Goal: Transaction & Acquisition: Purchase product/service

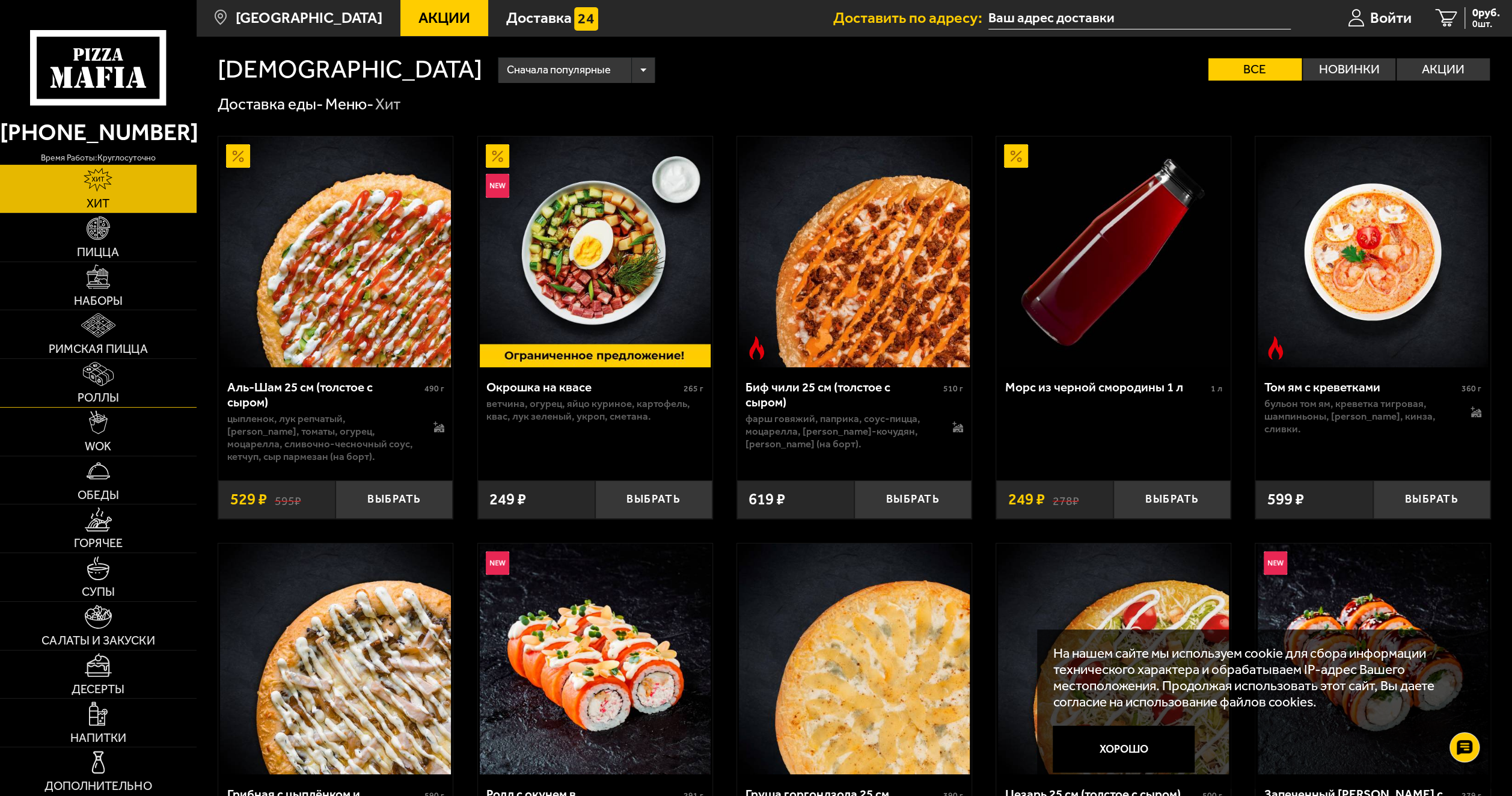
drag, startPoint x: 109, startPoint y: 385, endPoint x: 155, endPoint y: 392, distance: 46.5
click at [109, 386] on img at bounding box center [98, 374] width 31 height 24
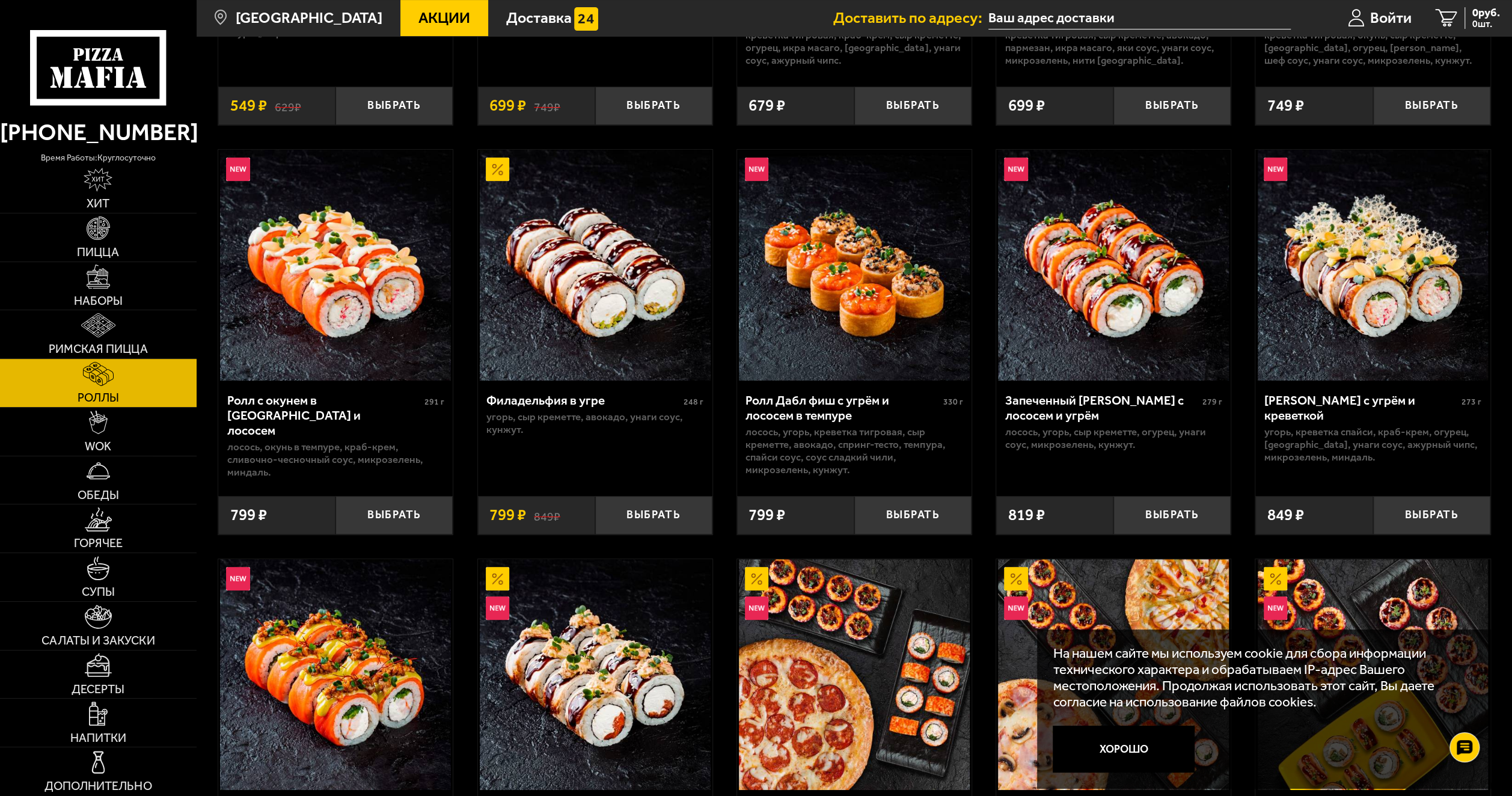
scroll to position [401, 0]
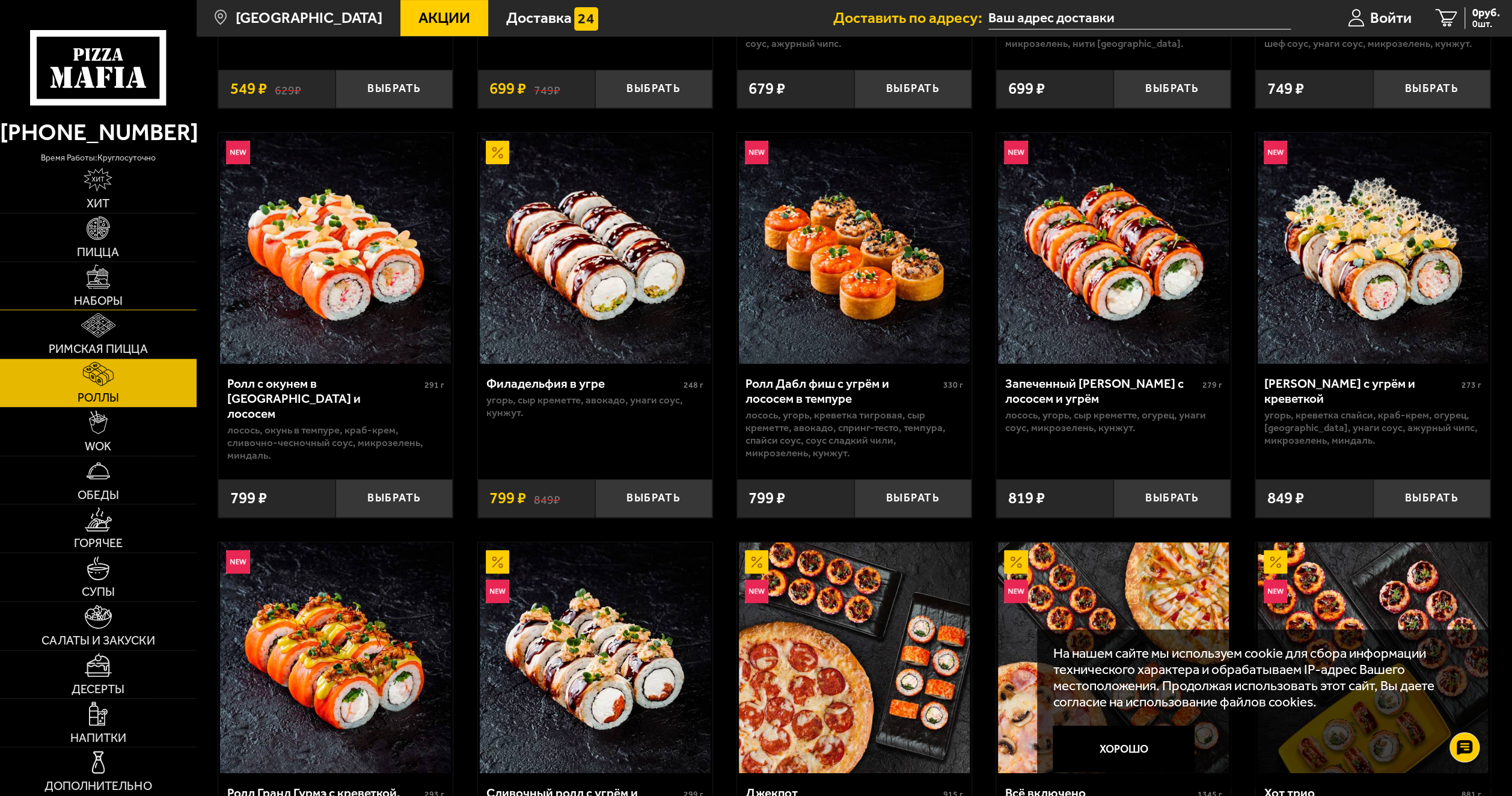
click at [125, 291] on link "Наборы" at bounding box center [98, 286] width 197 height 48
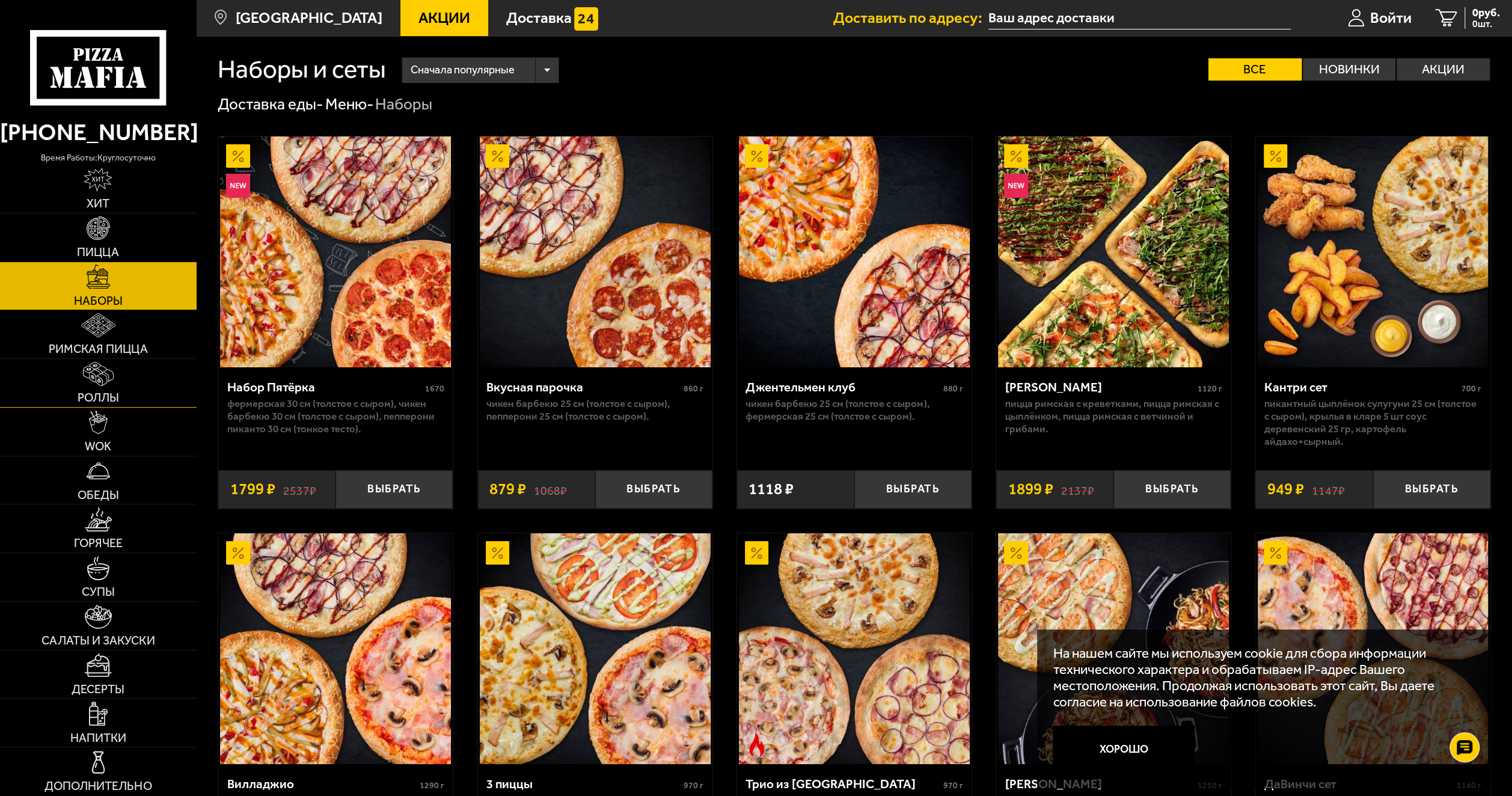
click at [121, 383] on link "Роллы" at bounding box center [98, 383] width 197 height 48
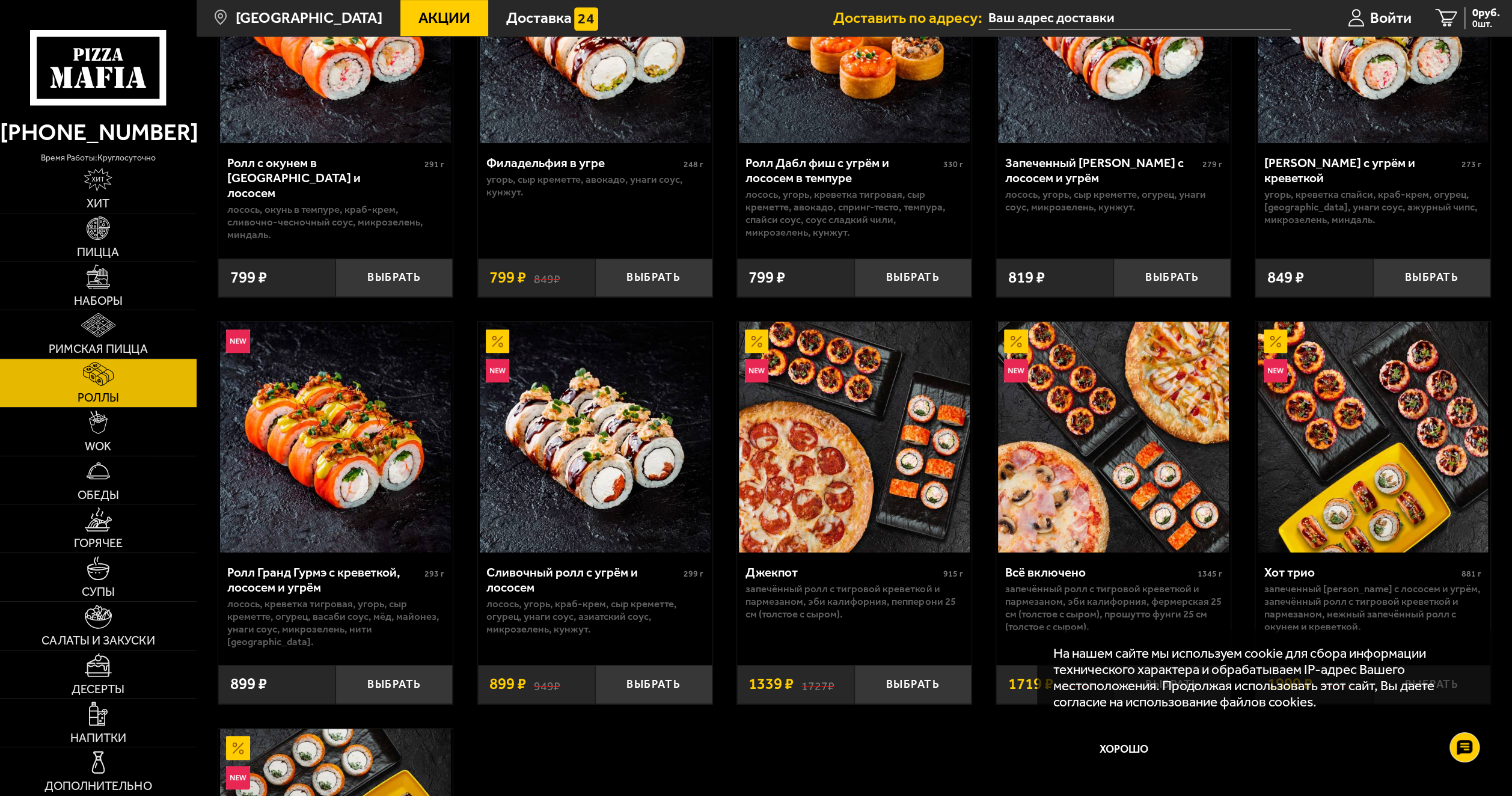
scroll to position [801, 0]
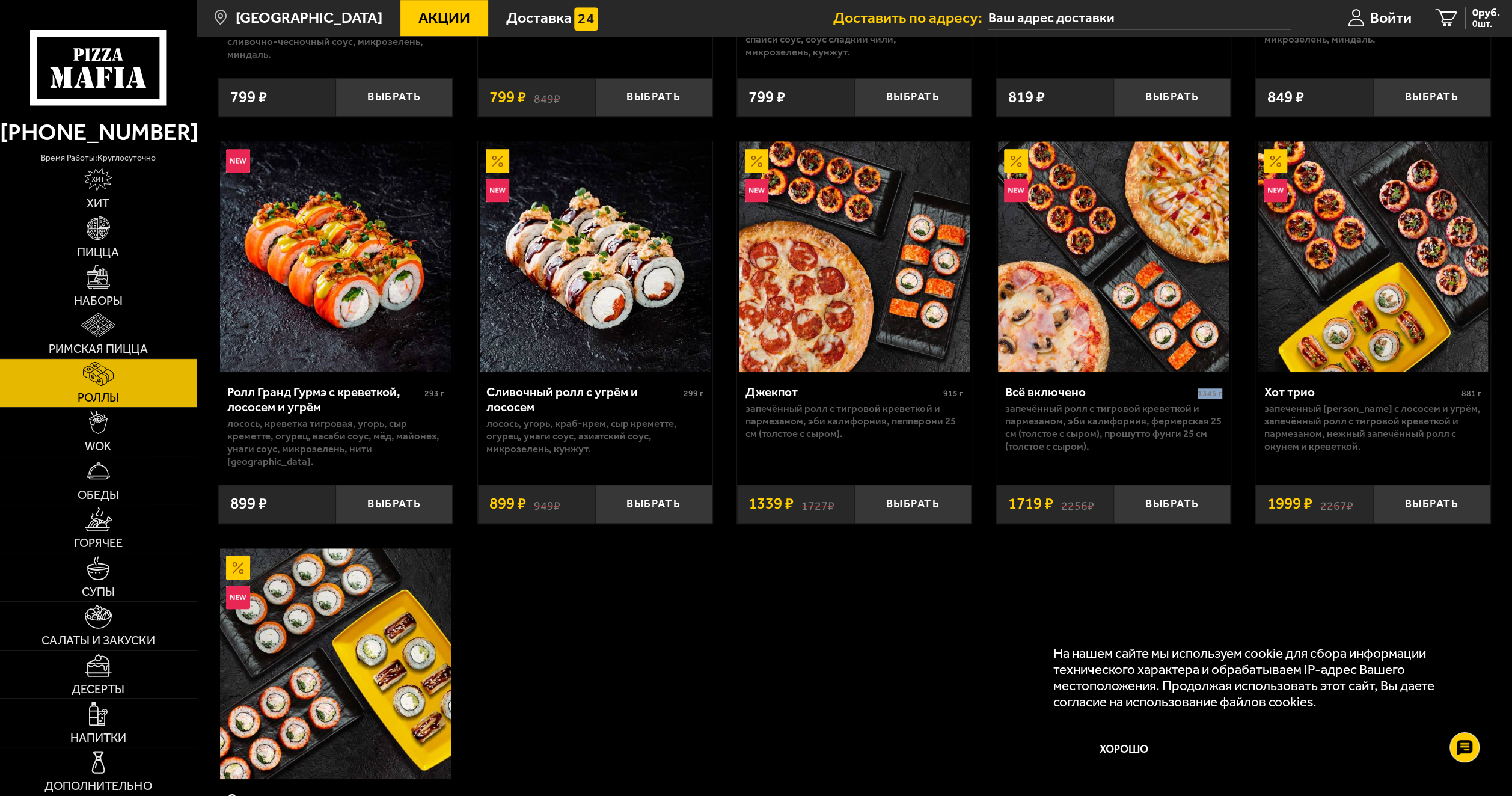
drag, startPoint x: 1199, startPoint y: 390, endPoint x: 1220, endPoint y: 394, distance: 21.4
click at [1227, 394] on div "Всё включено 1345 г Запечённый ролл с тигровой креветкой и пармезаном, Эби Кали…" at bounding box center [1112, 422] width 234 height 101
click at [1177, 409] on p "Запечённый ролл с тигровой креветкой и пармезаном, Эби Калифорния, Фермерская 2…" at bounding box center [1113, 427] width 217 height 51
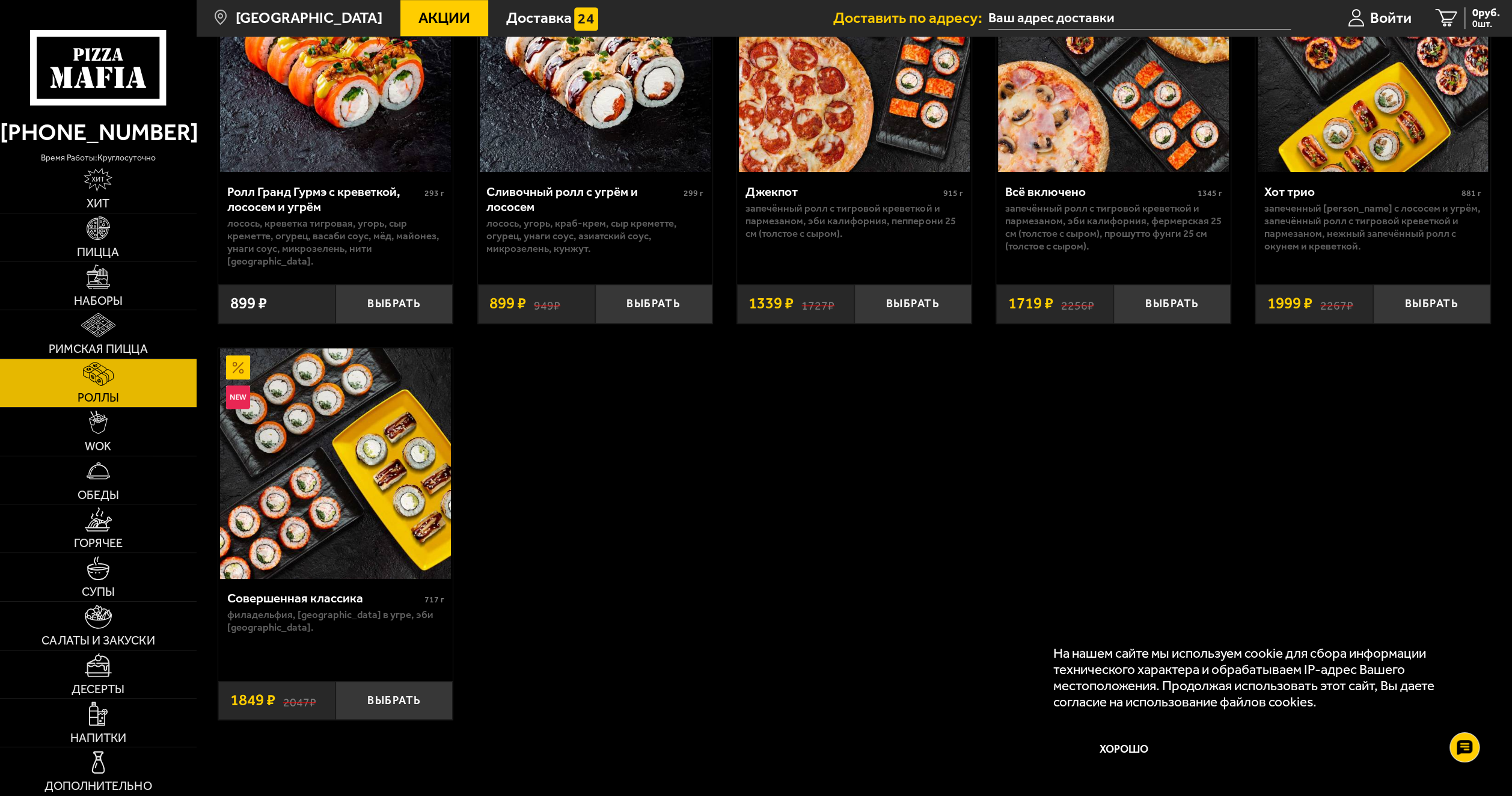
scroll to position [902, 0]
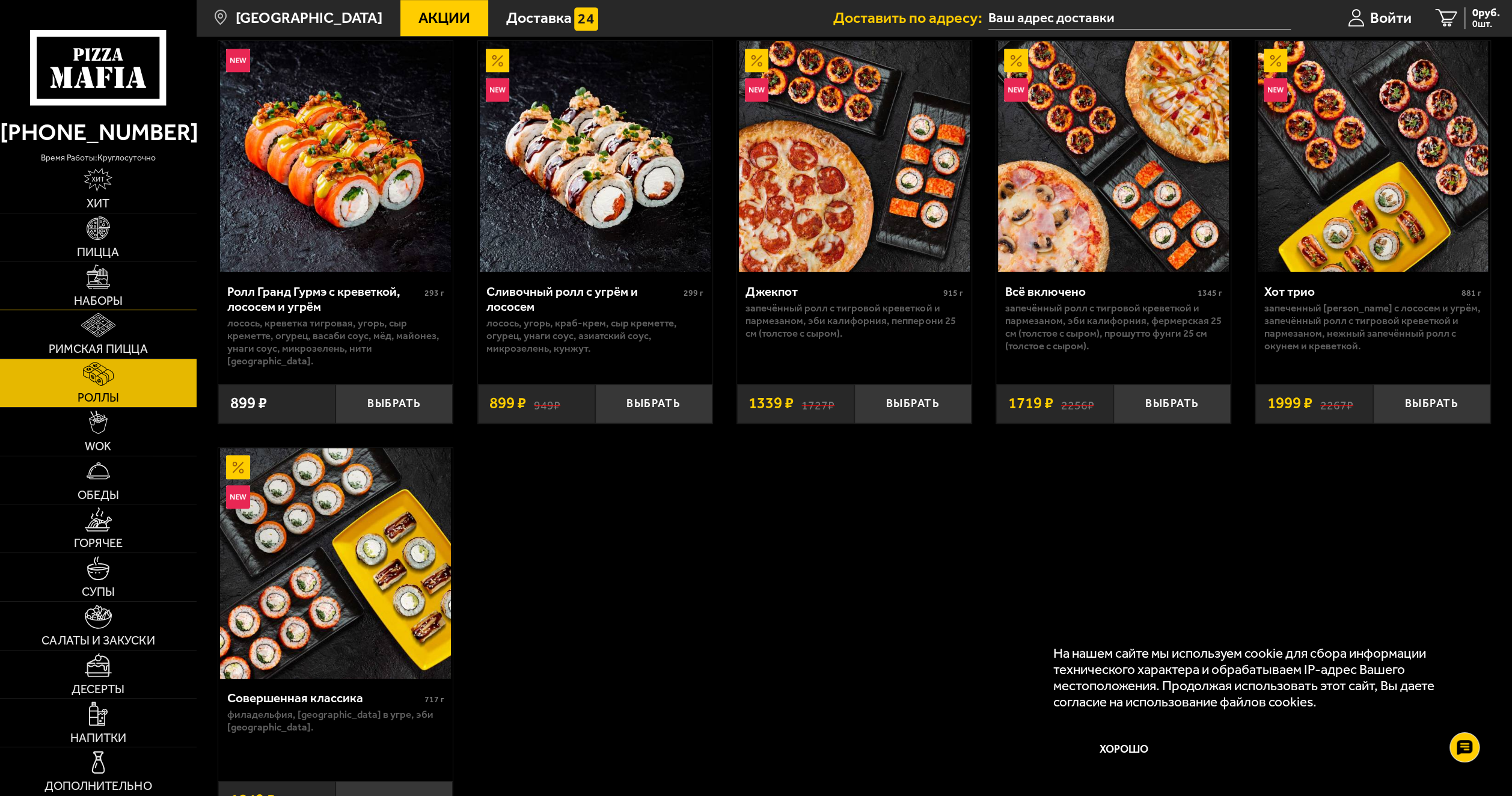
click at [101, 287] on img at bounding box center [98, 276] width 24 height 24
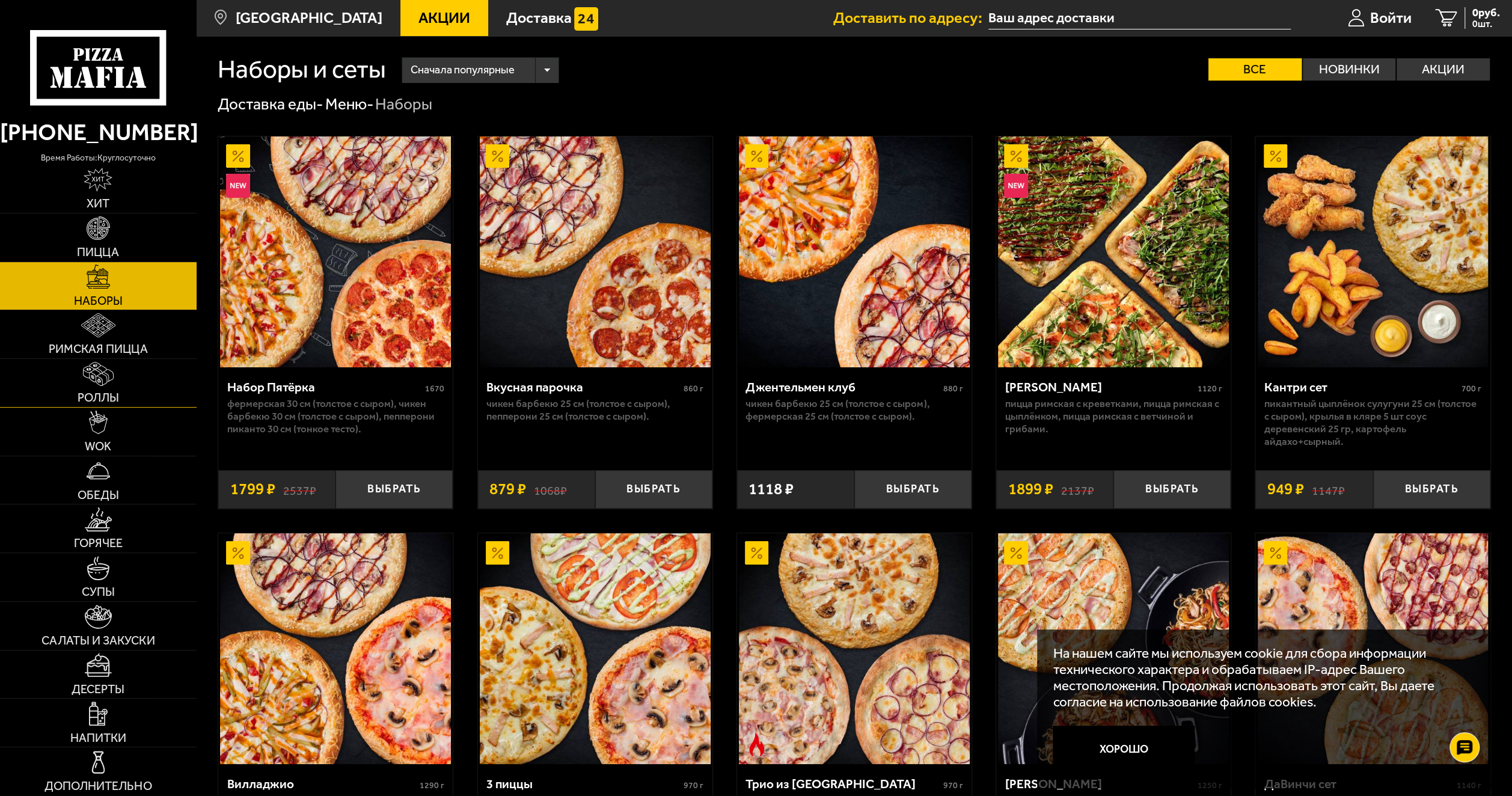
click at [110, 375] on img at bounding box center [98, 374] width 31 height 24
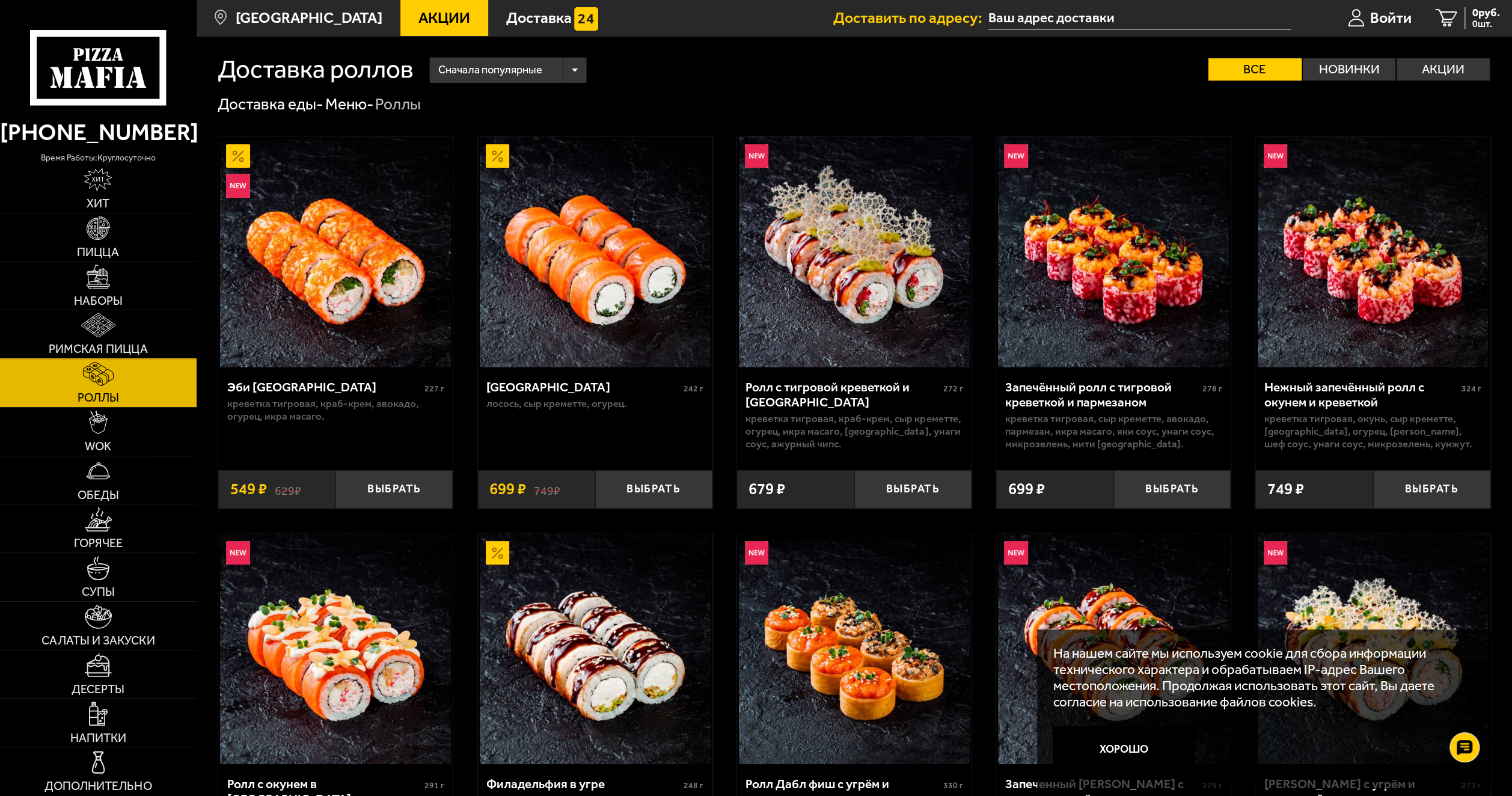
click at [119, 325] on link "Римская пицца" at bounding box center [98, 335] width 197 height 48
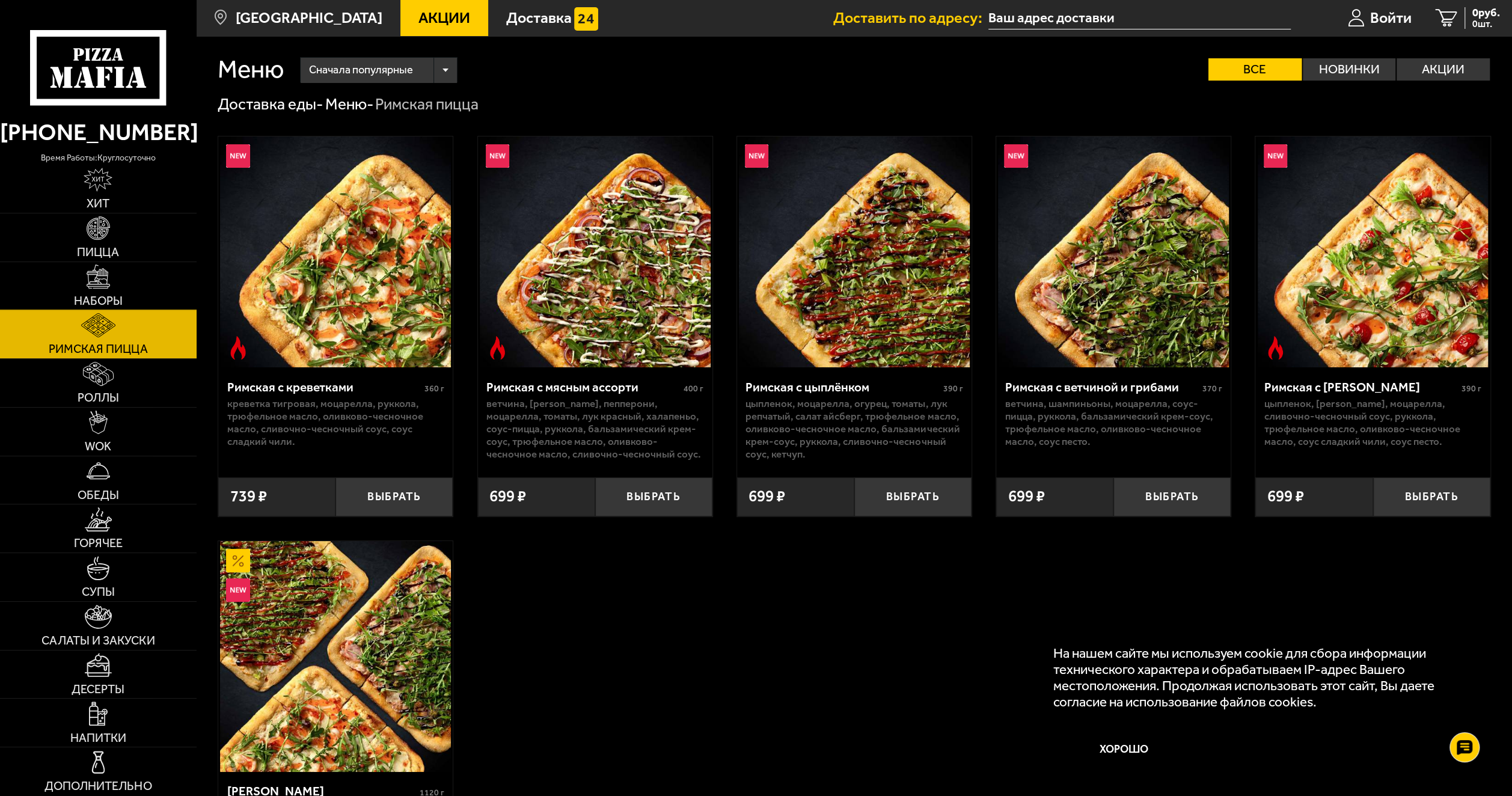
click at [114, 291] on link "Наборы" at bounding box center [98, 286] width 197 height 48
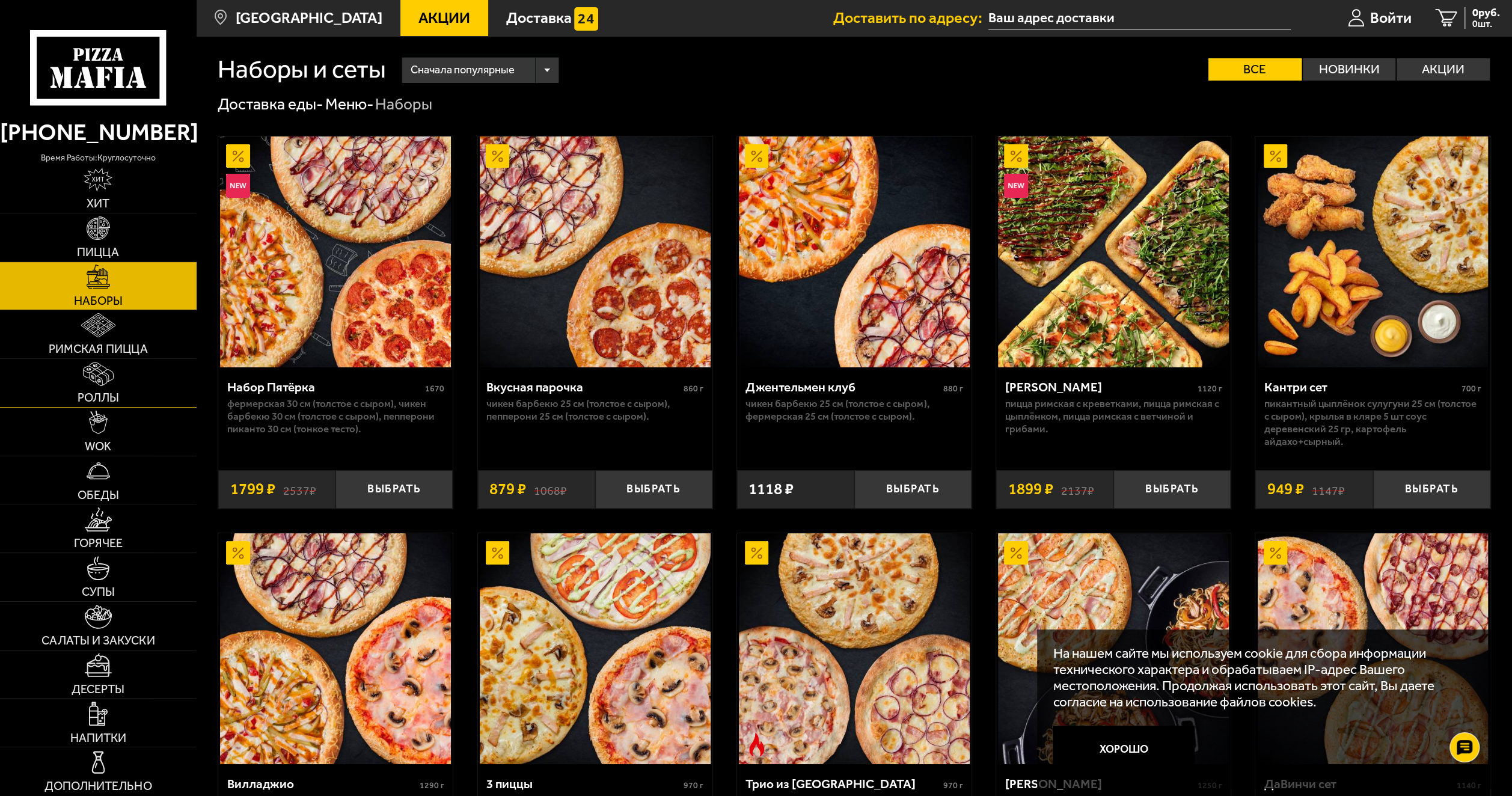
click at [117, 388] on link "Роллы" at bounding box center [98, 383] width 197 height 48
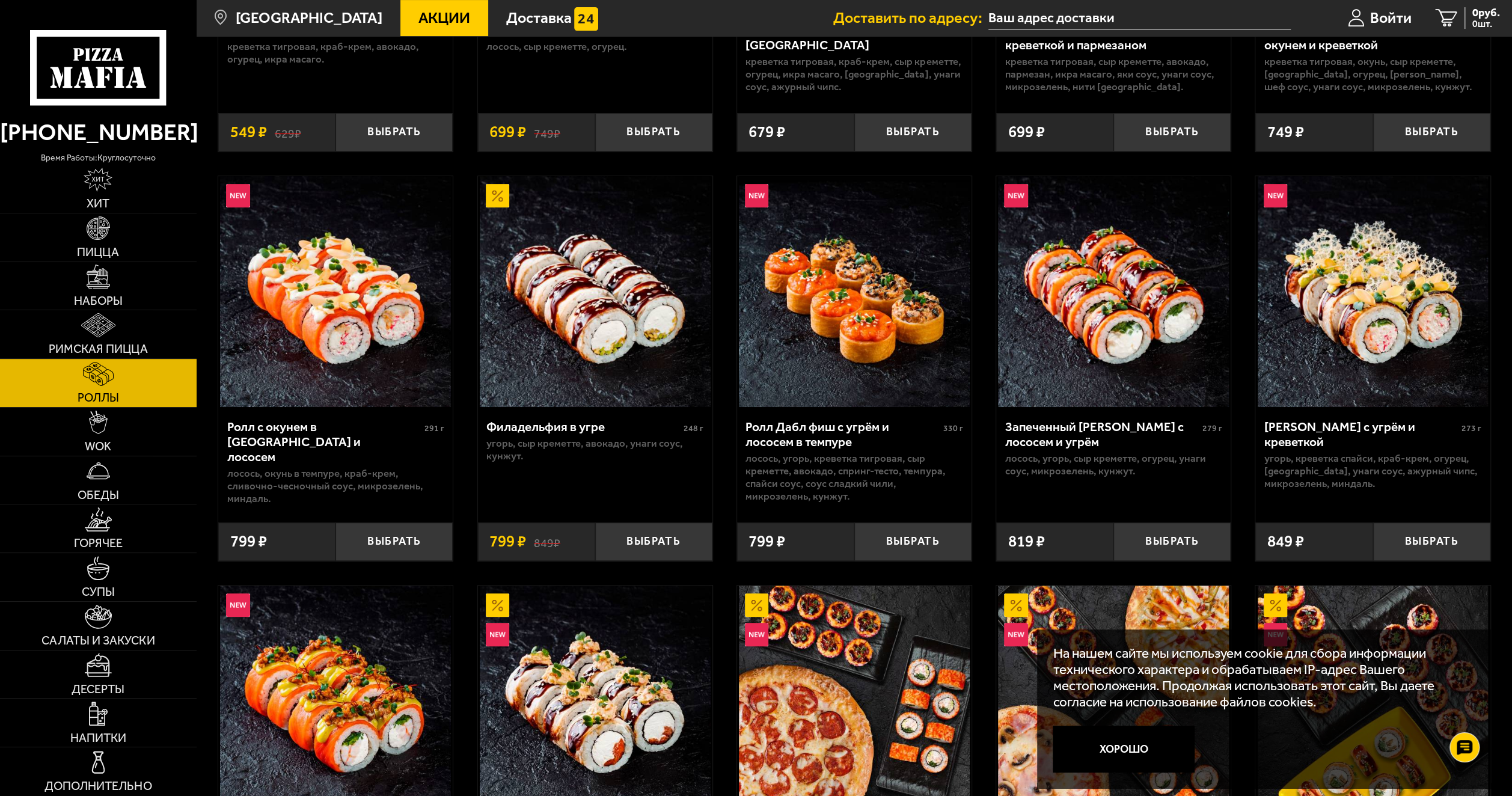
scroll to position [100, 0]
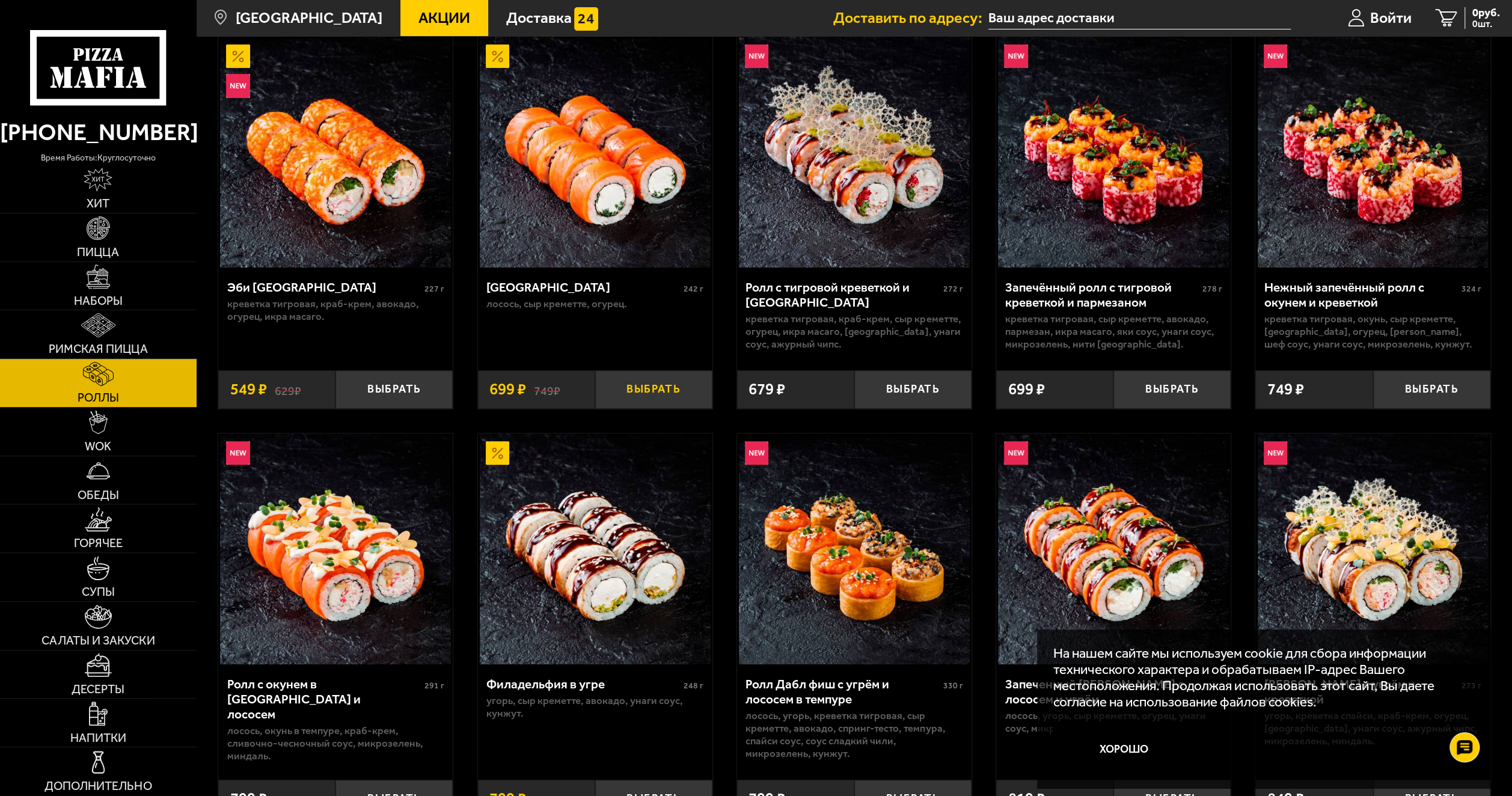
click at [629, 387] on button "Выбрать" at bounding box center [654, 389] width 117 height 38
click at [142, 346] on span "Римская пицца" at bounding box center [98, 350] width 99 height 12
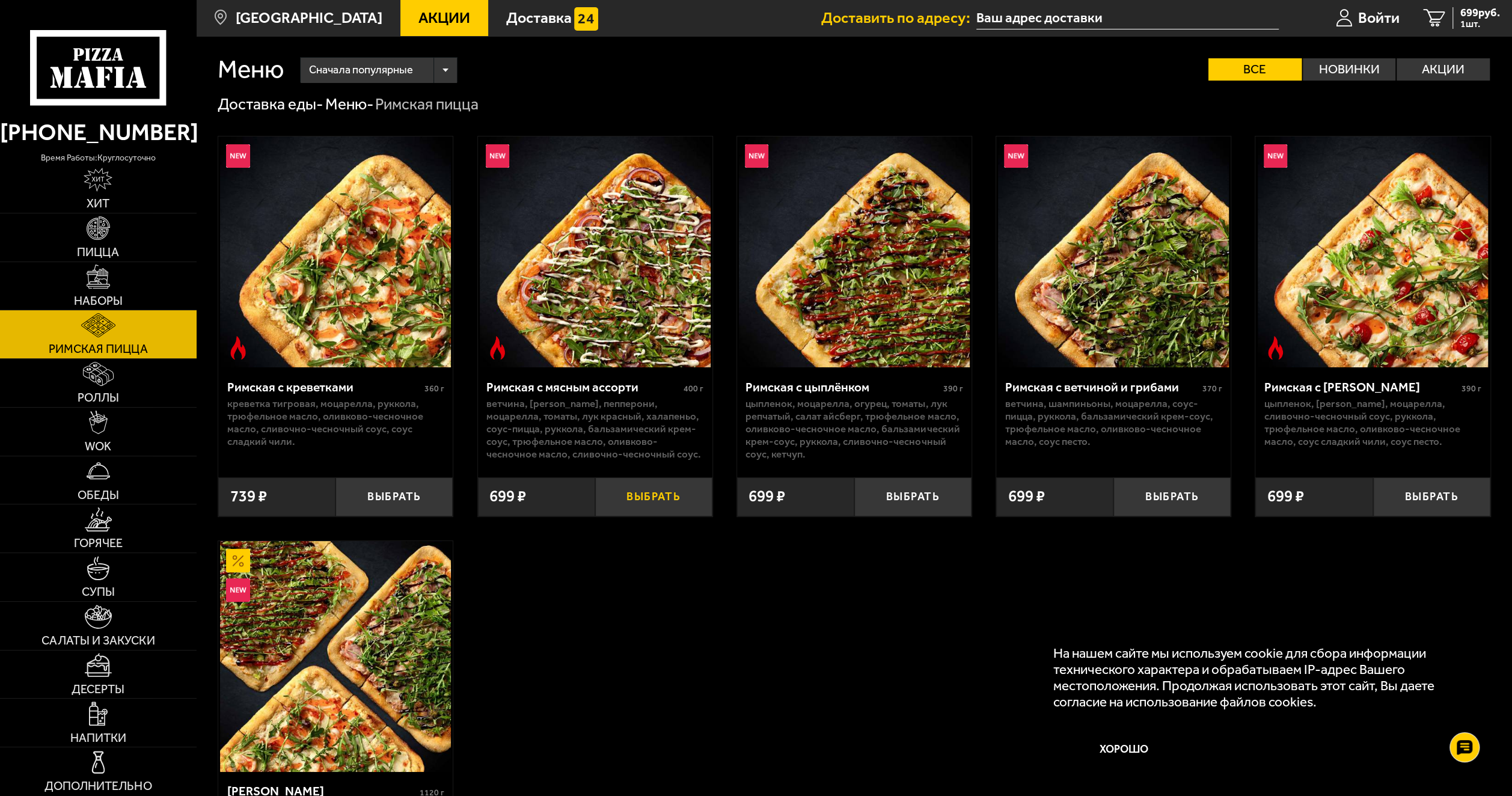
click at [653, 498] on button "Выбрать" at bounding box center [654, 496] width 117 height 38
click at [112, 282] on link "Наборы" at bounding box center [98, 286] width 197 height 48
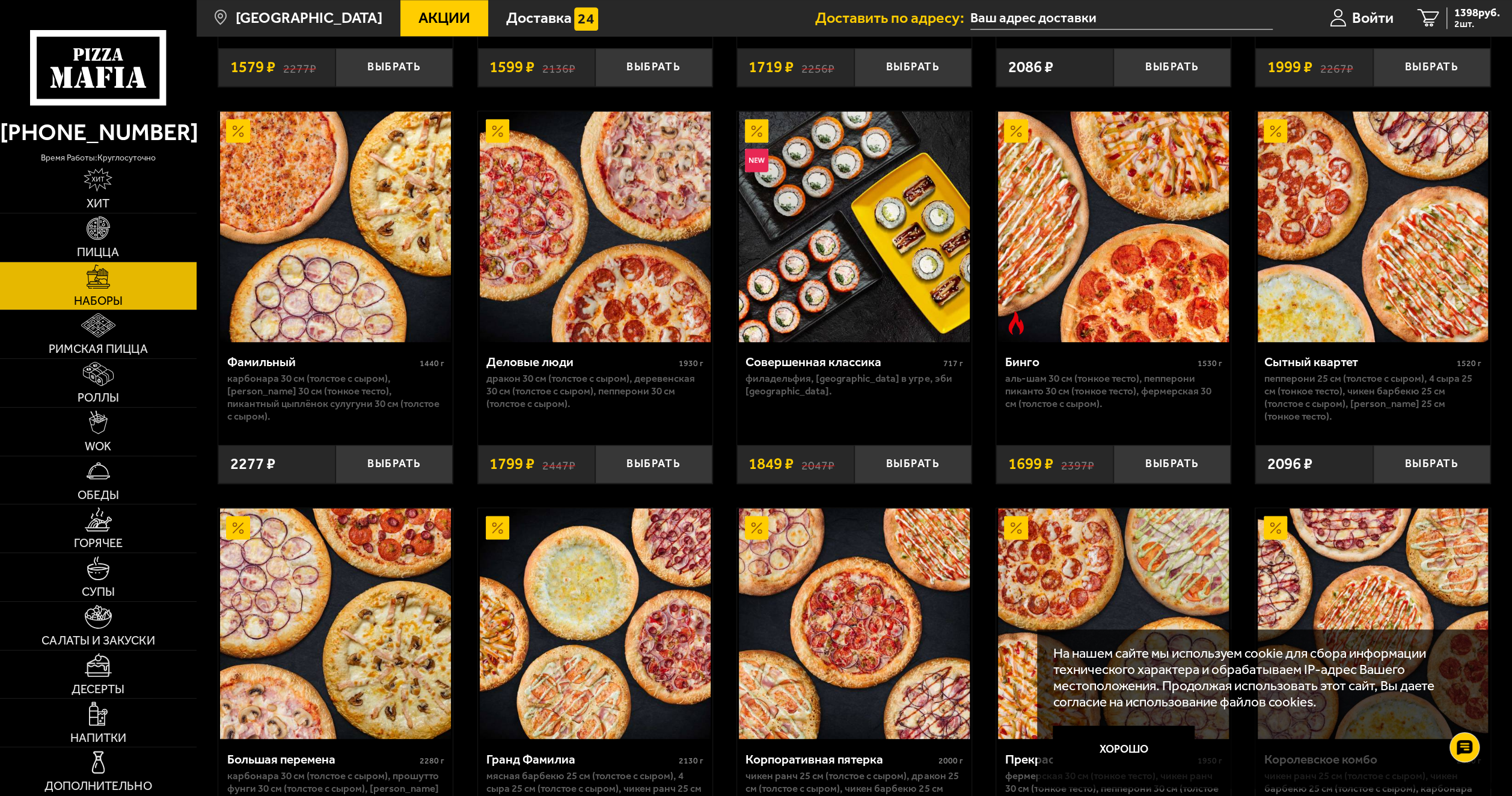
scroll to position [1604, 0]
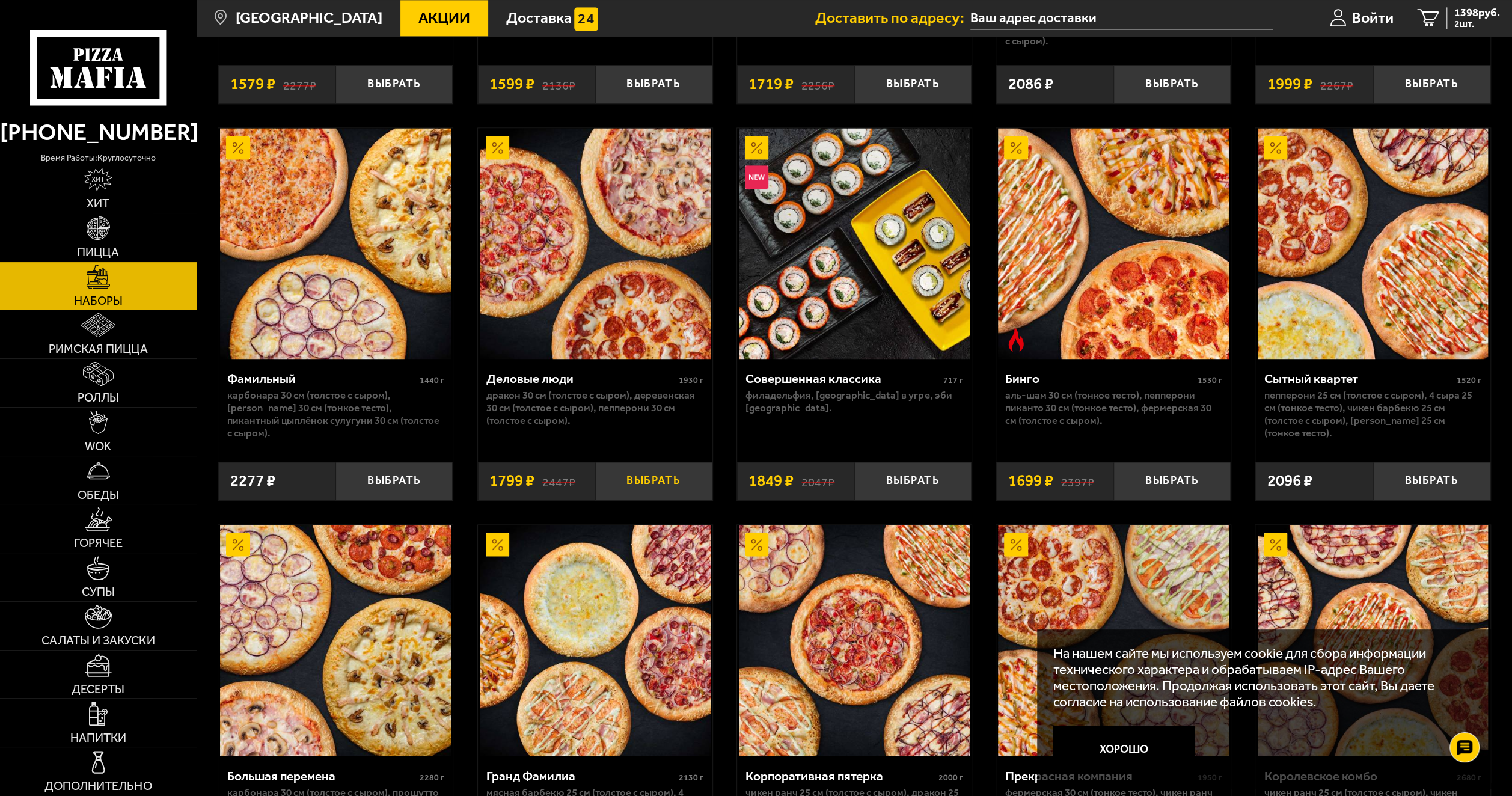
click at [667, 484] on button "Выбрать" at bounding box center [654, 481] width 117 height 38
click at [1466, 20] on span "3 шт." at bounding box center [1476, 24] width 45 height 10
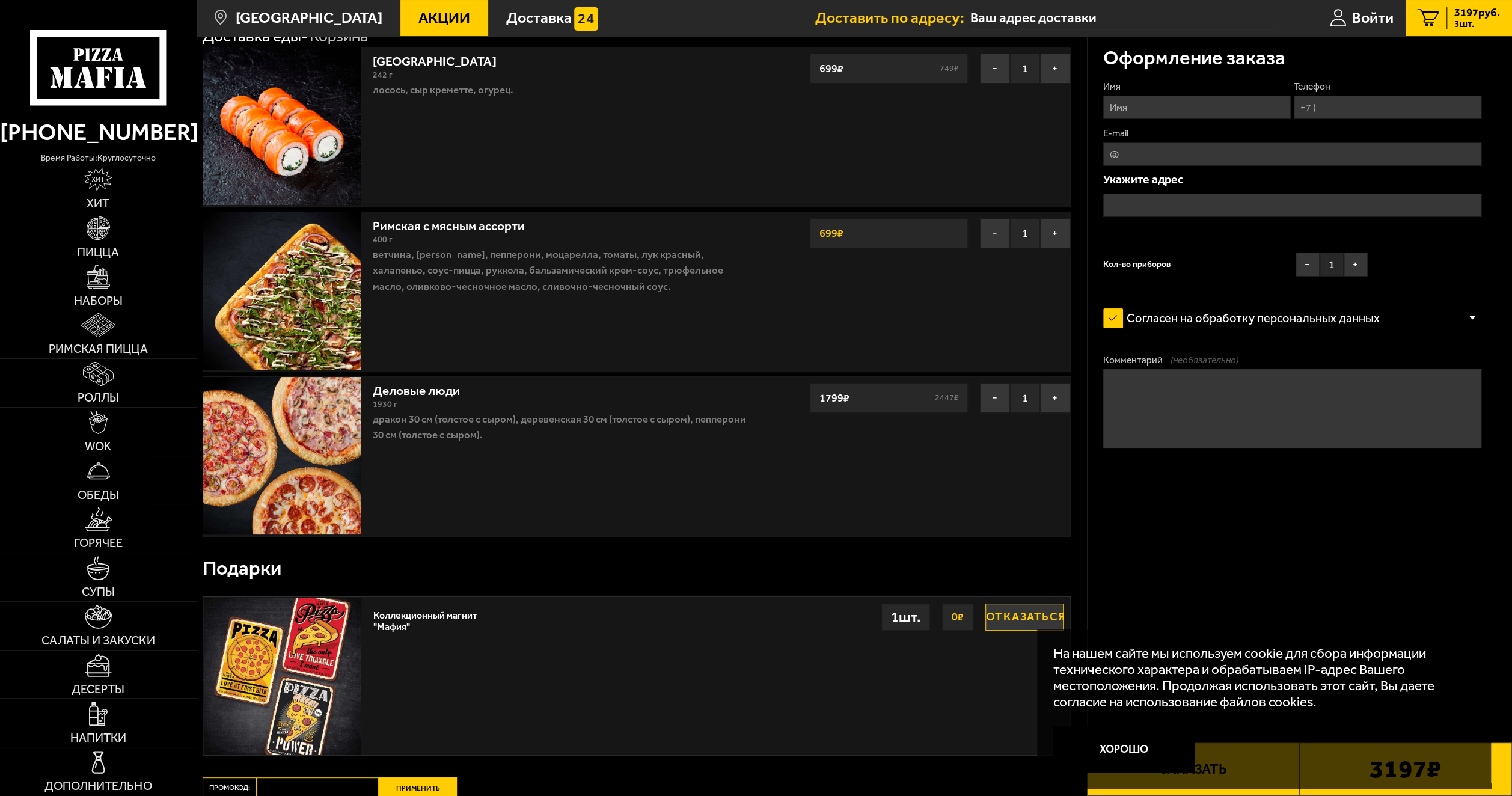
scroll to position [100, 0]
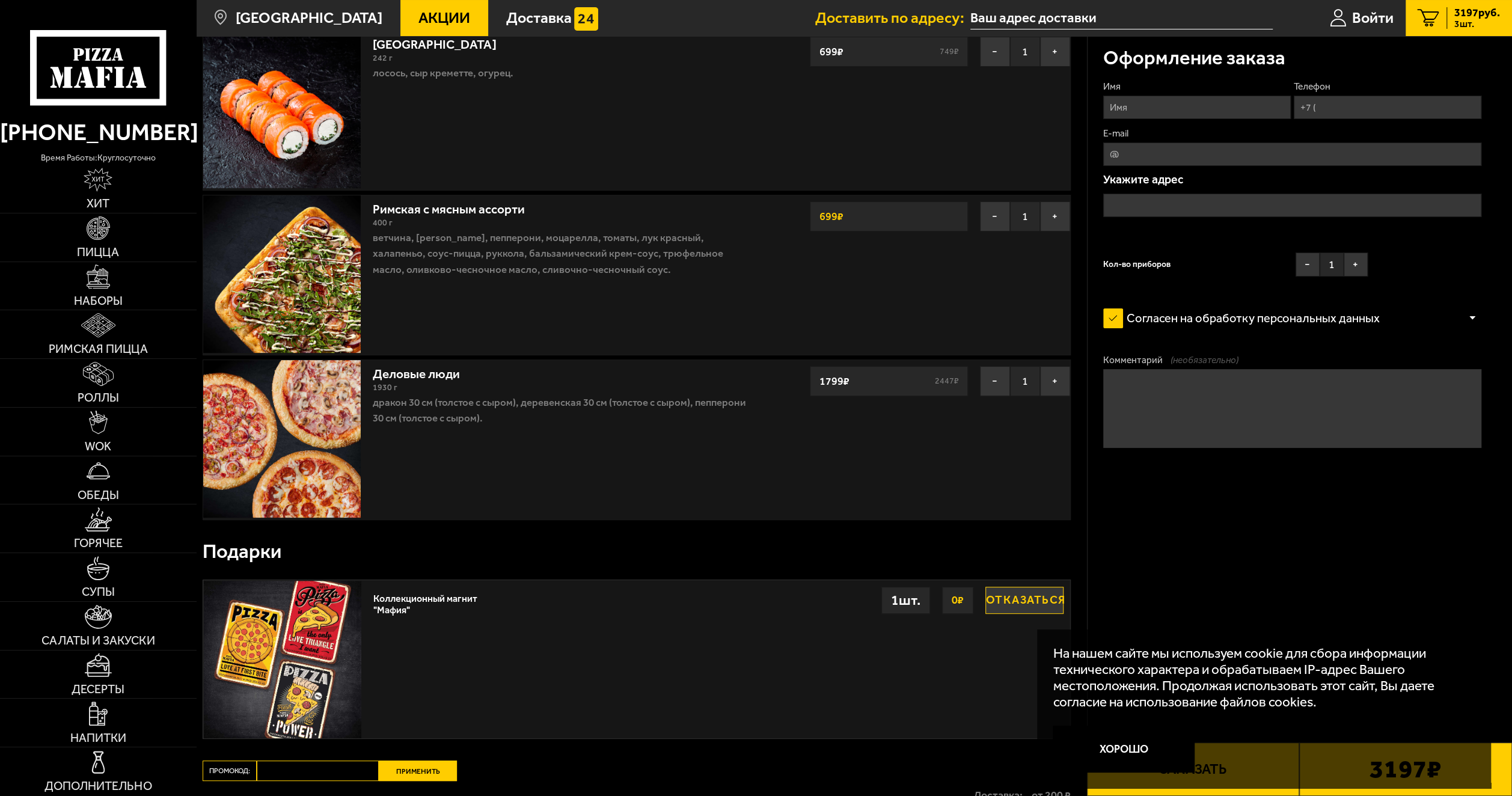
drag, startPoint x: 1012, startPoint y: 598, endPoint x: 1003, endPoint y: 603, distance: 10.3
click at [1011, 599] on button "Отказаться" at bounding box center [1024, 600] width 78 height 28
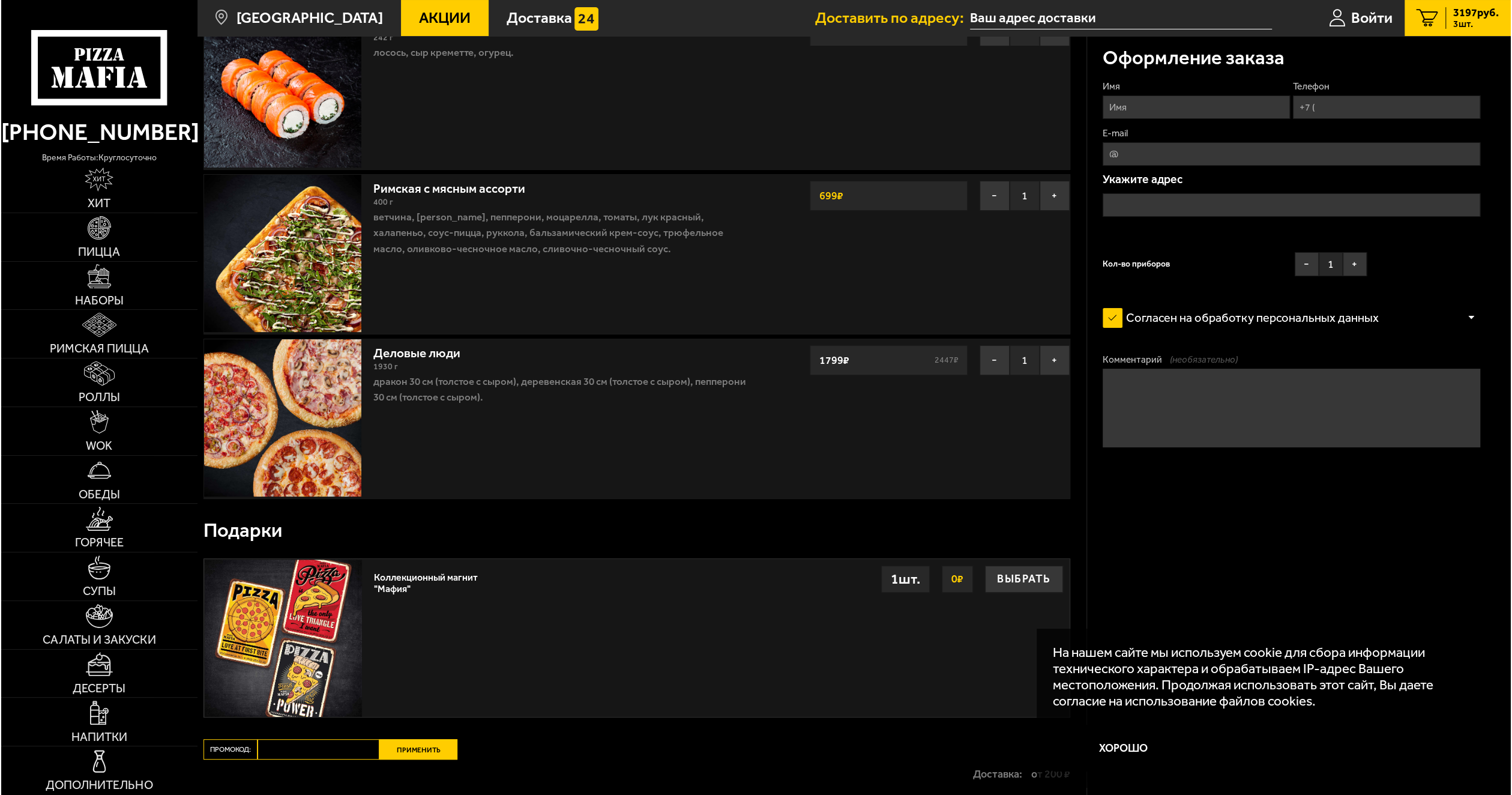
scroll to position [75, 0]
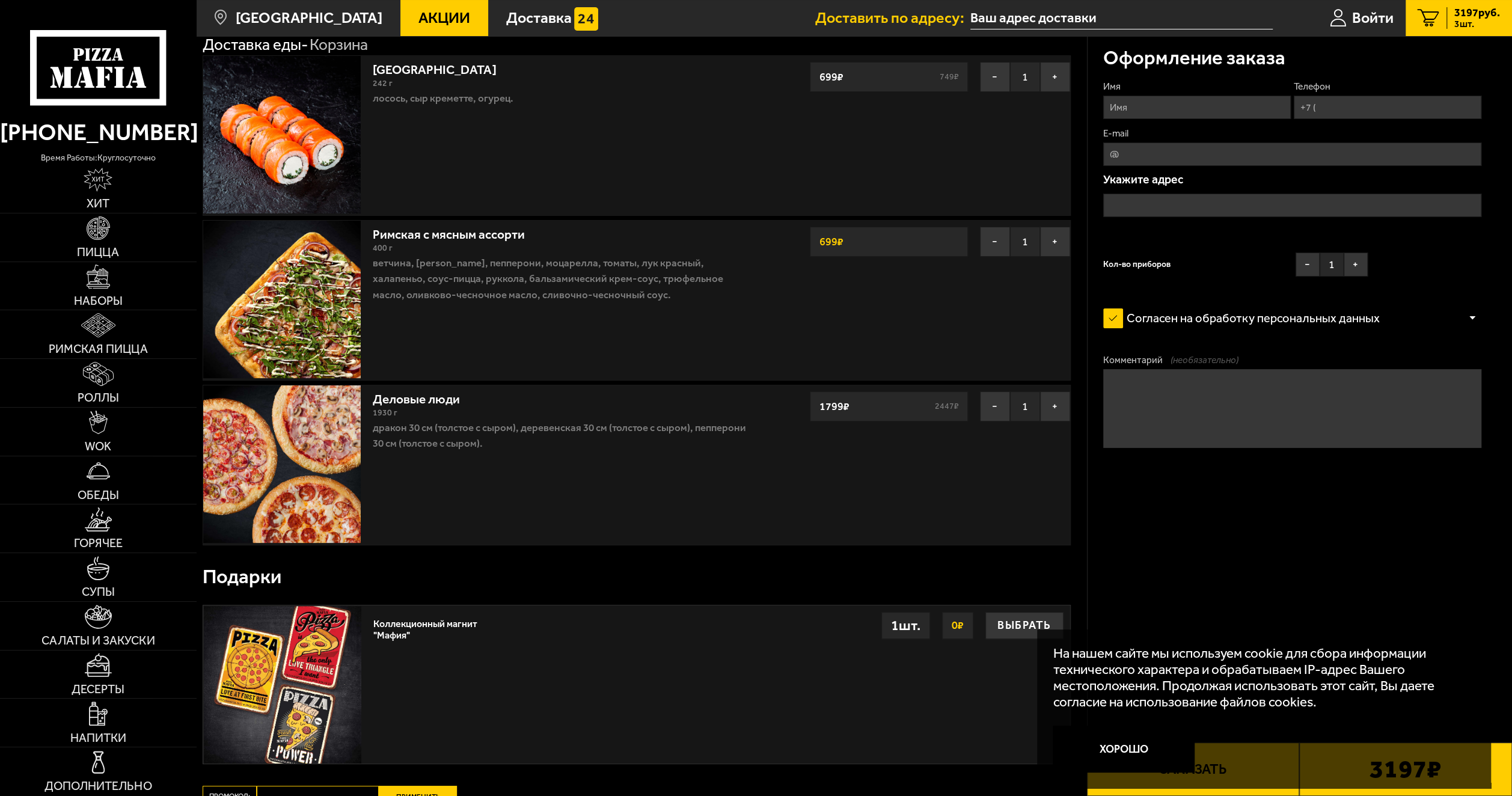
click at [1177, 102] on input "Имя" at bounding box center [1196, 107] width 188 height 23
type input "[PERSON_NAME]"
click at [1344, 103] on input "Телефон" at bounding box center [1387, 107] width 188 height 23
type input "[PHONE_NUMBER]"
drag, startPoint x: 1248, startPoint y: 153, endPoint x: 1241, endPoint y: 158, distance: 8.6
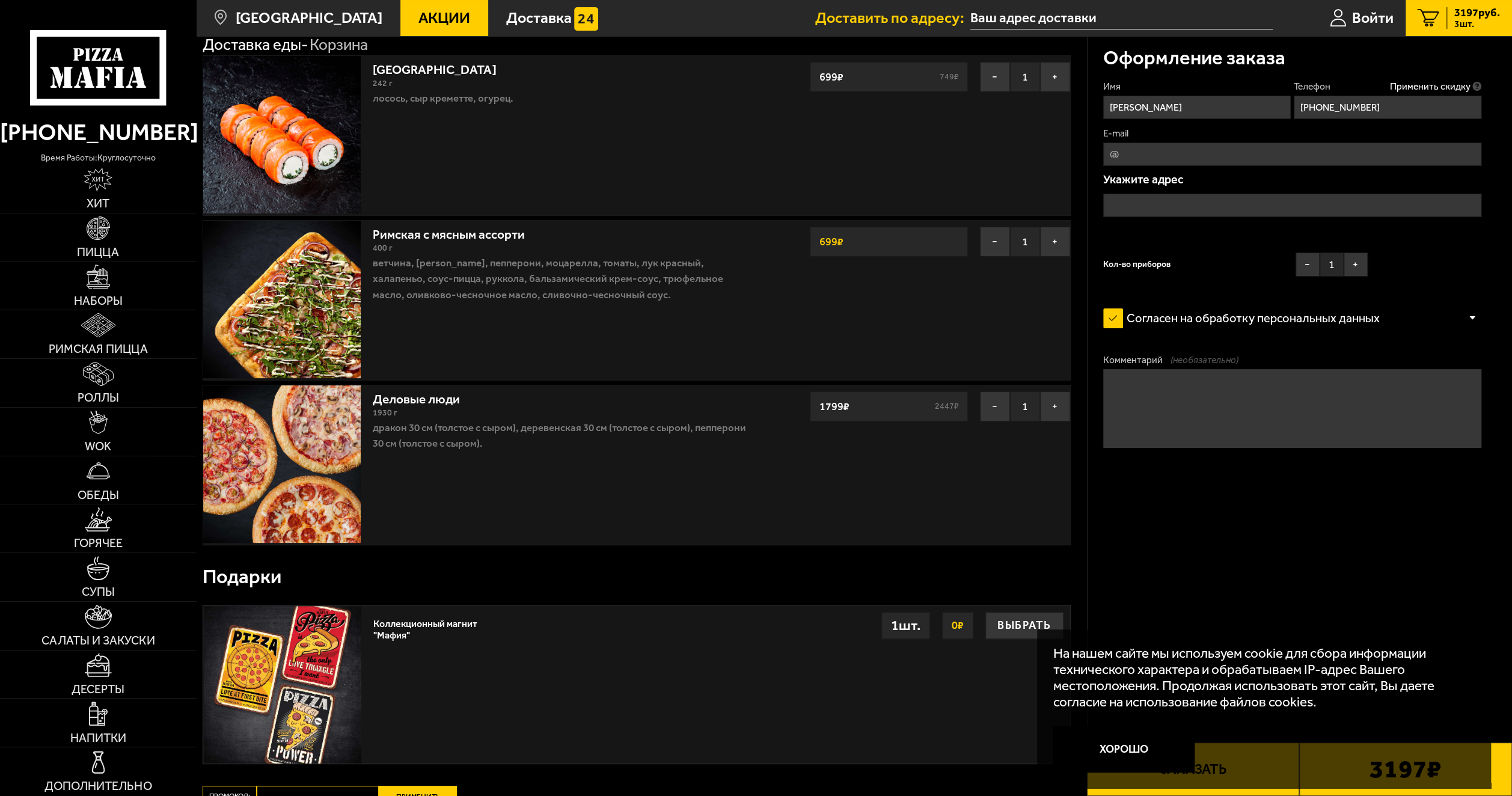
click at [1248, 153] on input "E-mail" at bounding box center [1291, 154] width 378 height 23
type input "[EMAIL_ADDRESS][DOMAIN_NAME]"
click at [1195, 201] on input "text" at bounding box center [1291, 205] width 378 height 23
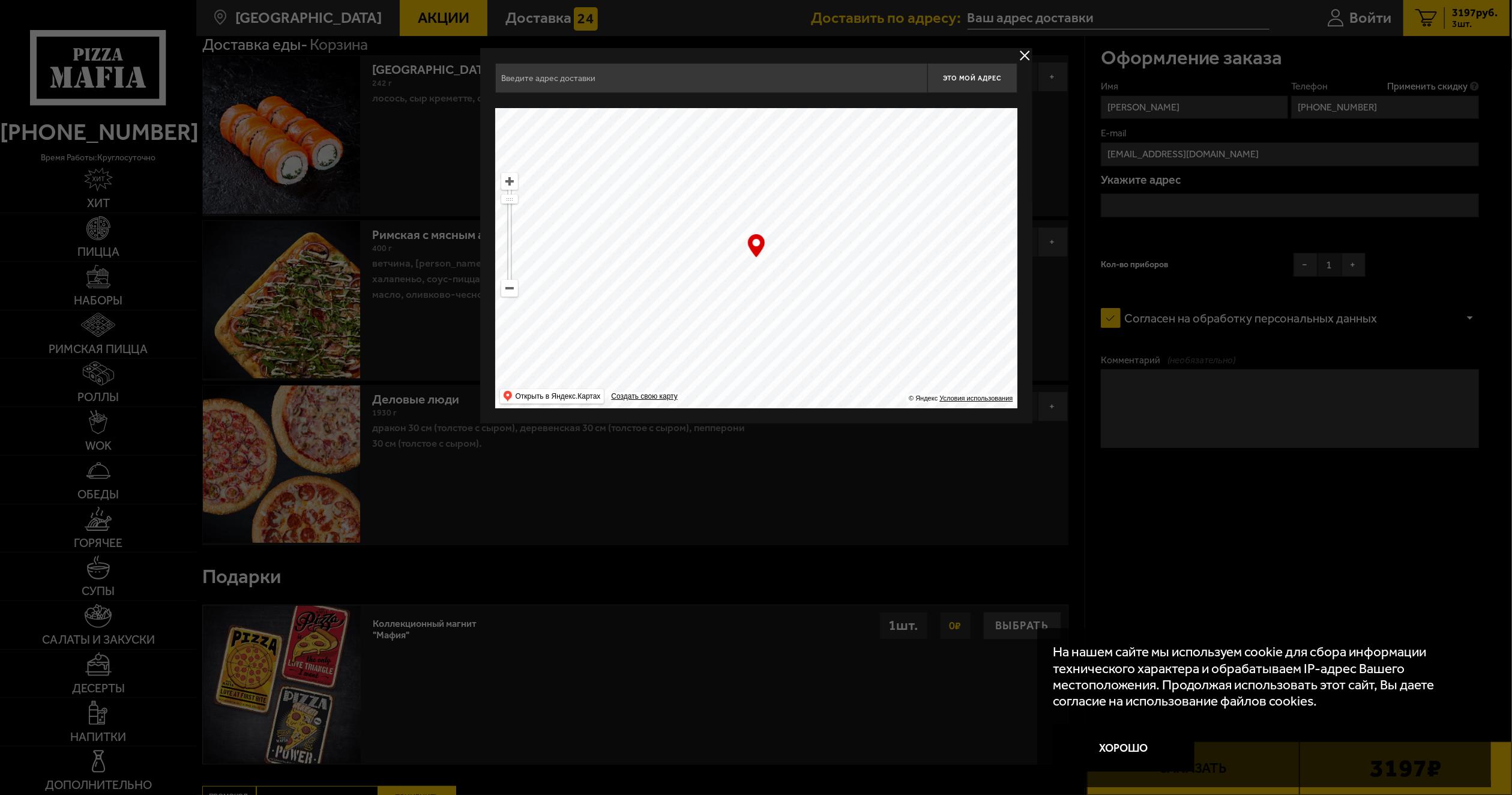
click at [639, 82] on input "text" at bounding box center [711, 78] width 432 height 30
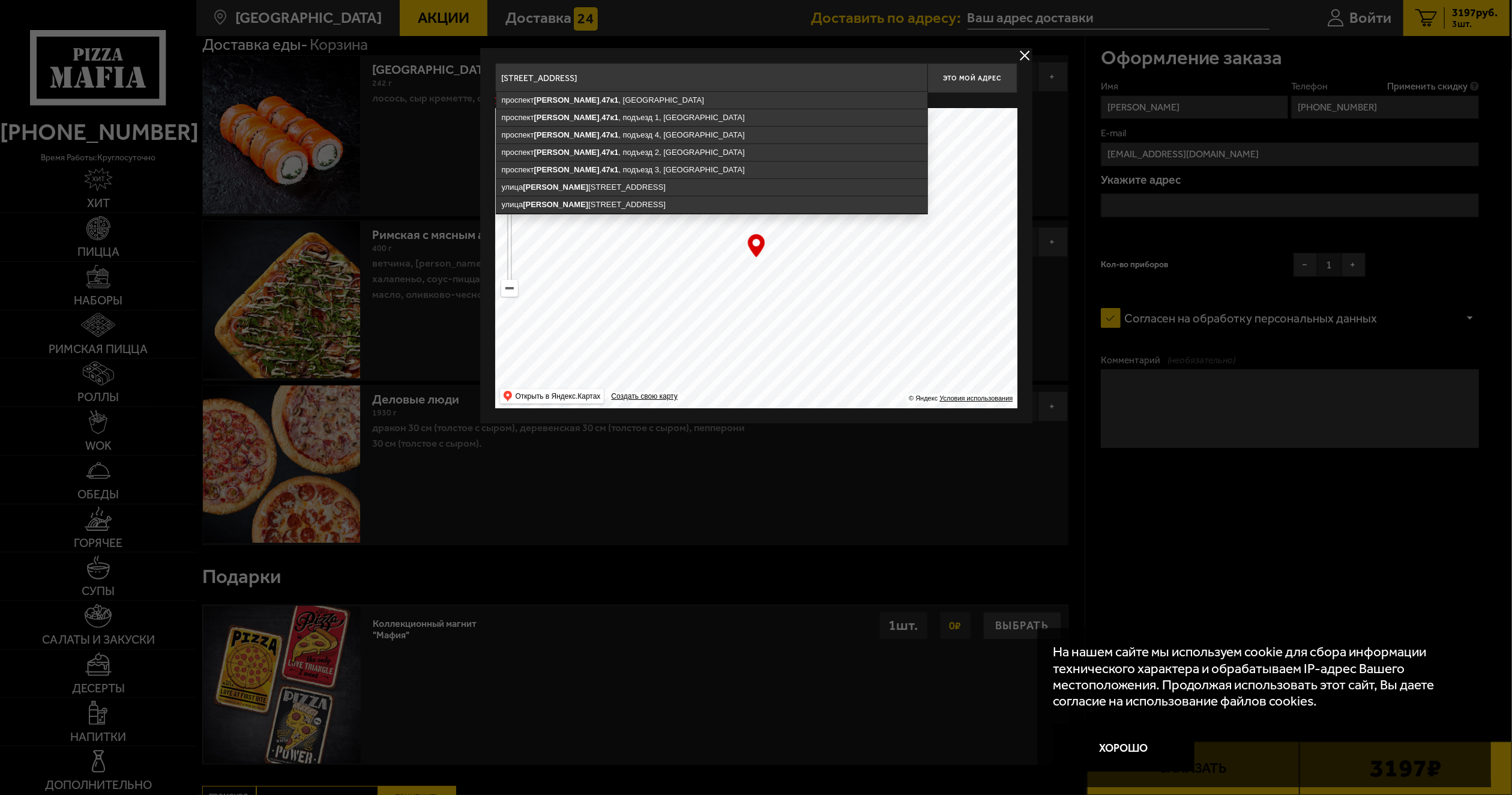
type input "[STREET_ADDRESS]"
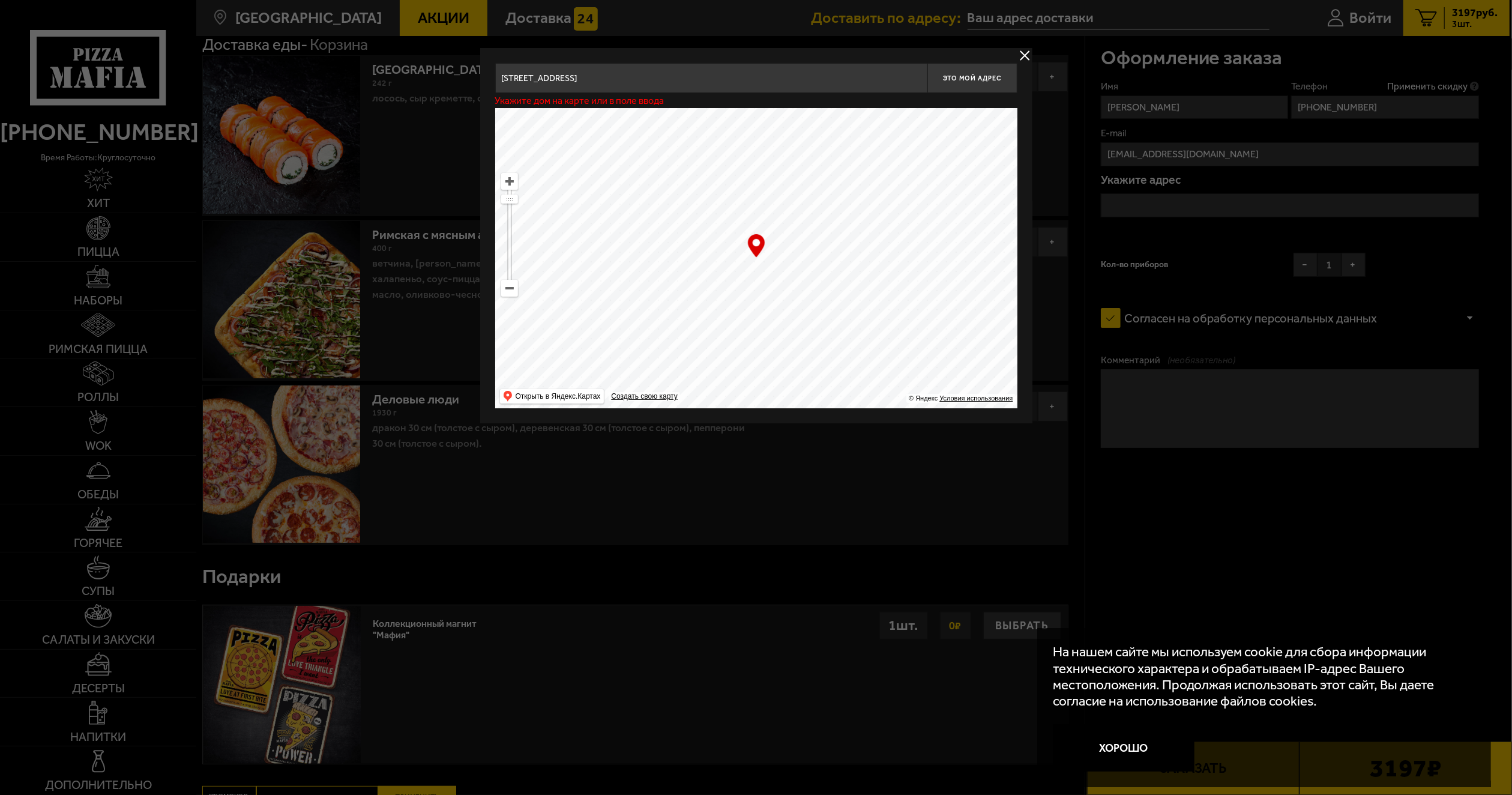
type input "[STREET_ADDRESS]"
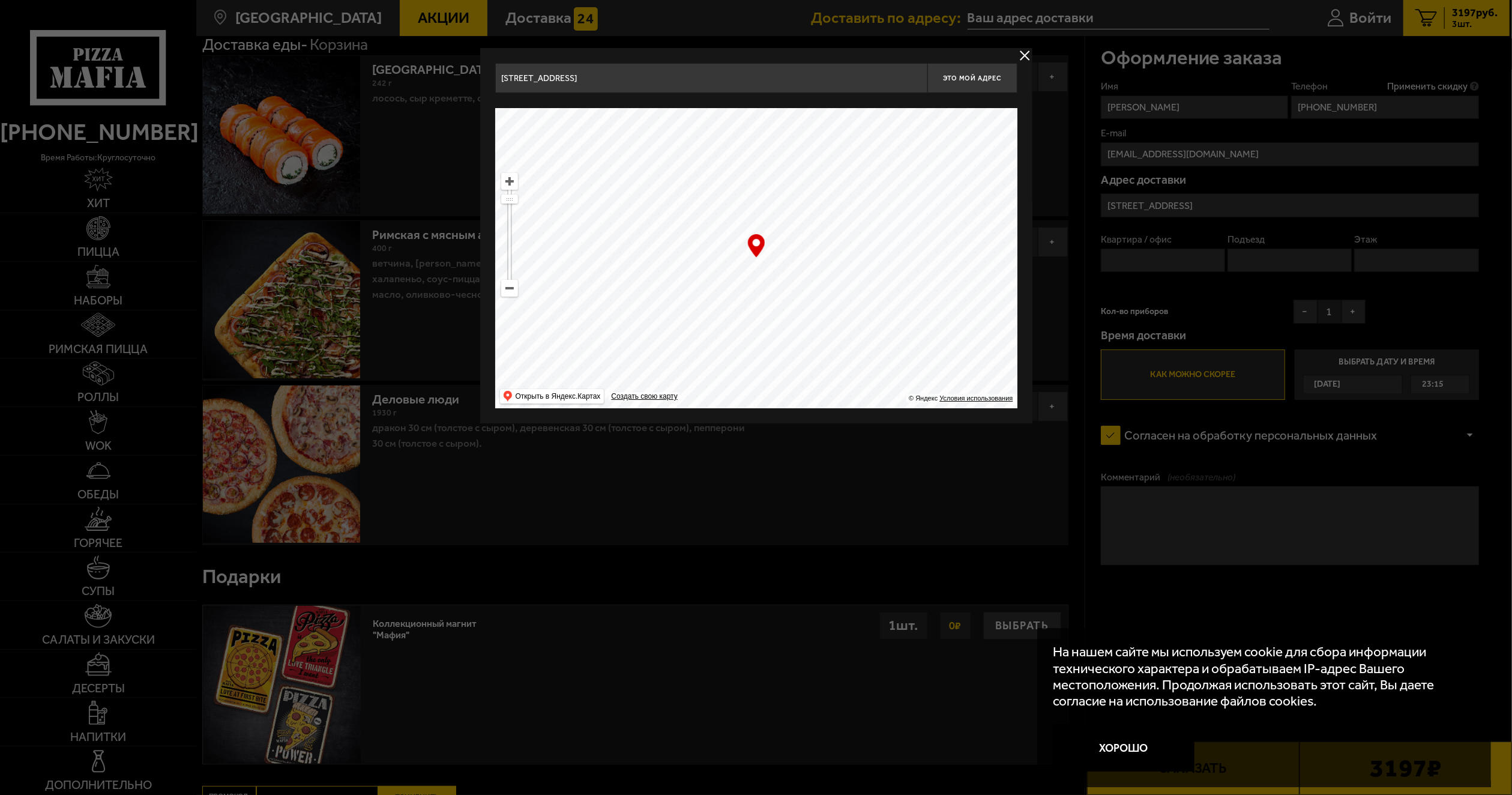
click at [1185, 257] on div at bounding box center [756, 398] width 1512 height 795
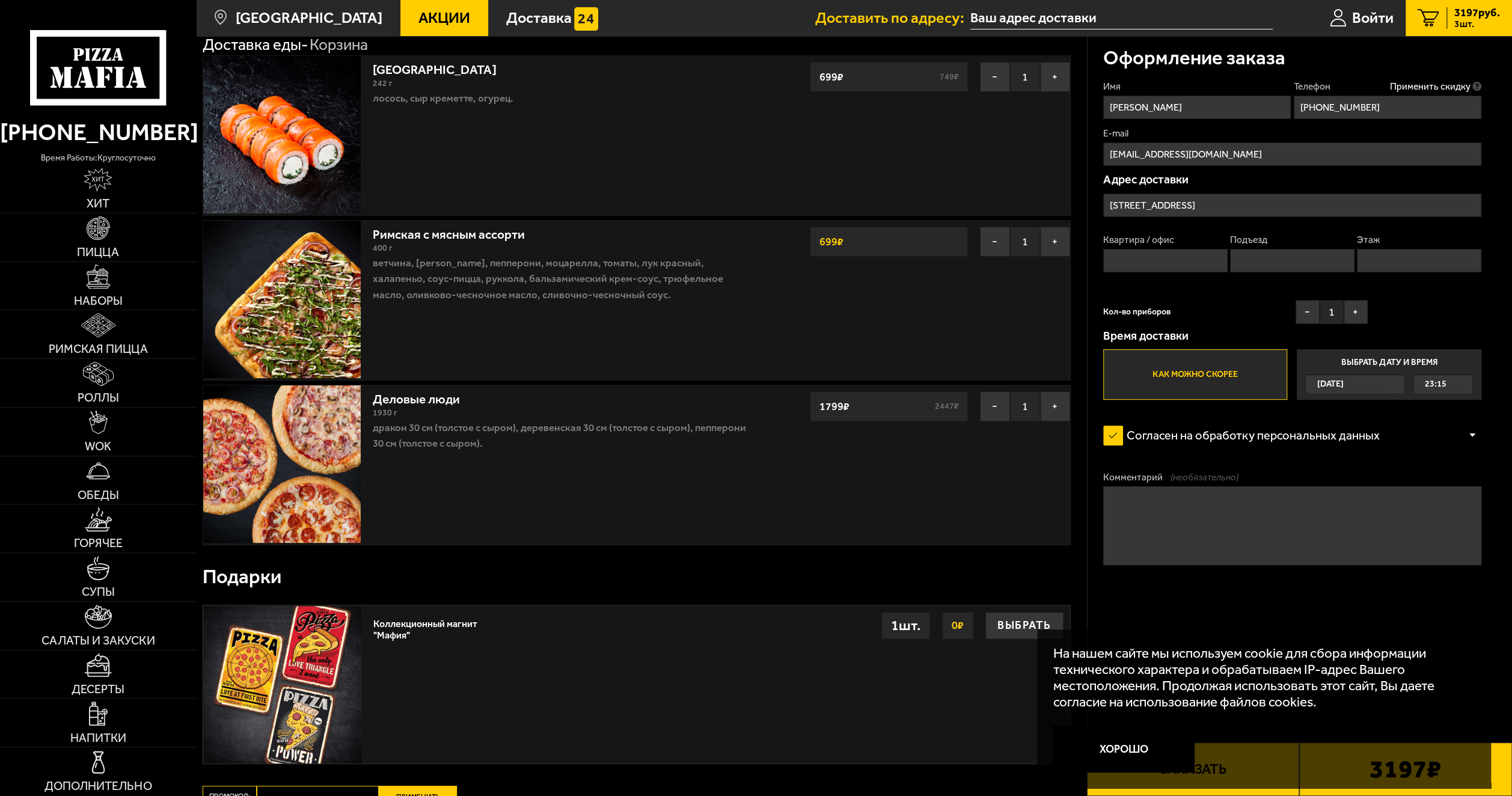
click at [1179, 262] on input "Квартира / офис" at bounding box center [1165, 261] width 125 height 23
type input "157"
drag, startPoint x: 1287, startPoint y: 261, endPoint x: 1286, endPoint y: 273, distance: 12.0
click at [1287, 262] on input "Подъезд" at bounding box center [1292, 261] width 125 height 23
click at [1390, 260] on input "Этаж" at bounding box center [1419, 261] width 125 height 23
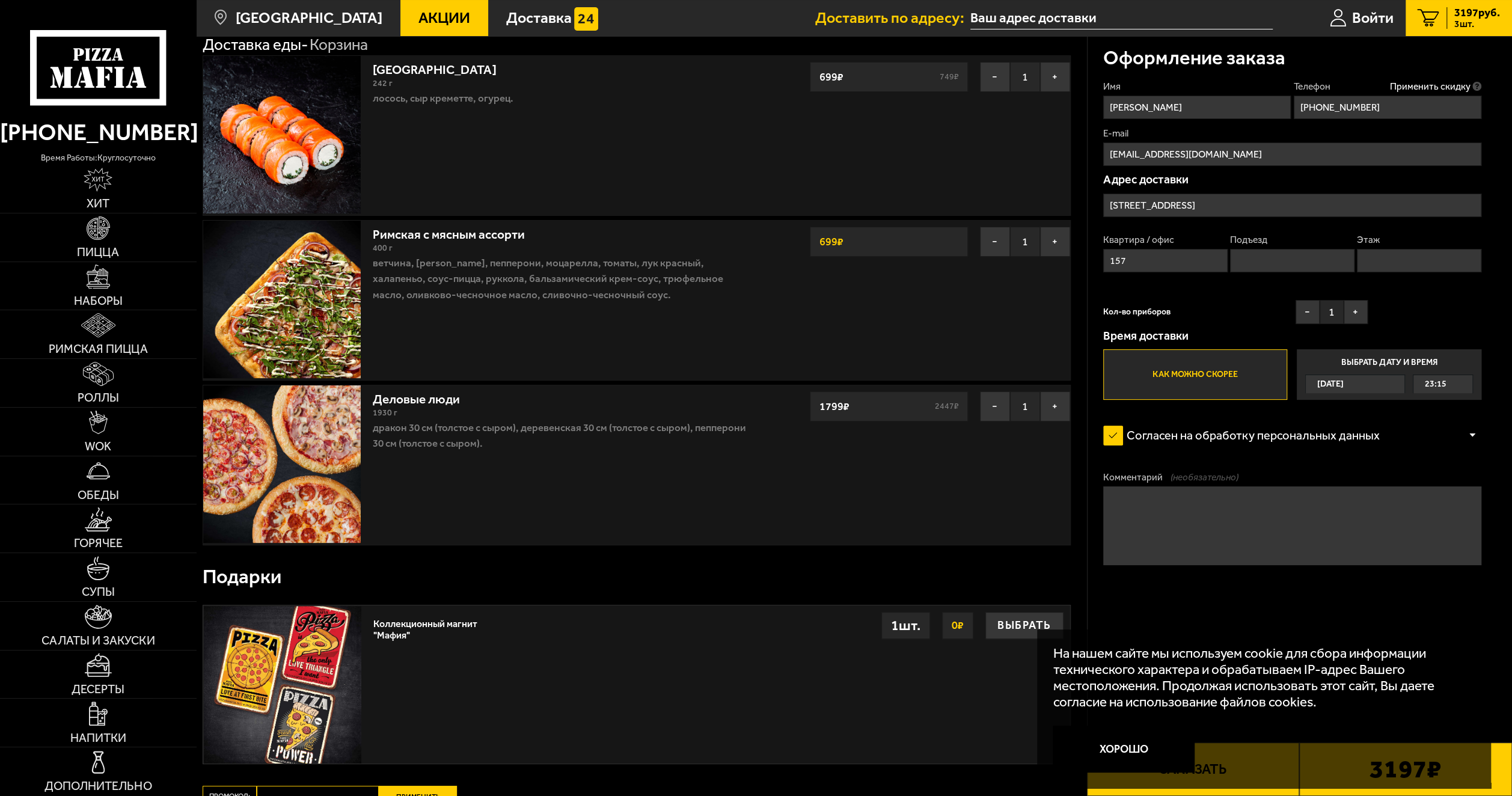
type input "14"
click at [1305, 258] on input "Подъезд" at bounding box center [1292, 261] width 125 height 23
type input "2"
click at [1354, 316] on button "+" at bounding box center [1355, 312] width 24 height 24
click at [1144, 743] on button "Хорошо" at bounding box center [1123, 749] width 141 height 47
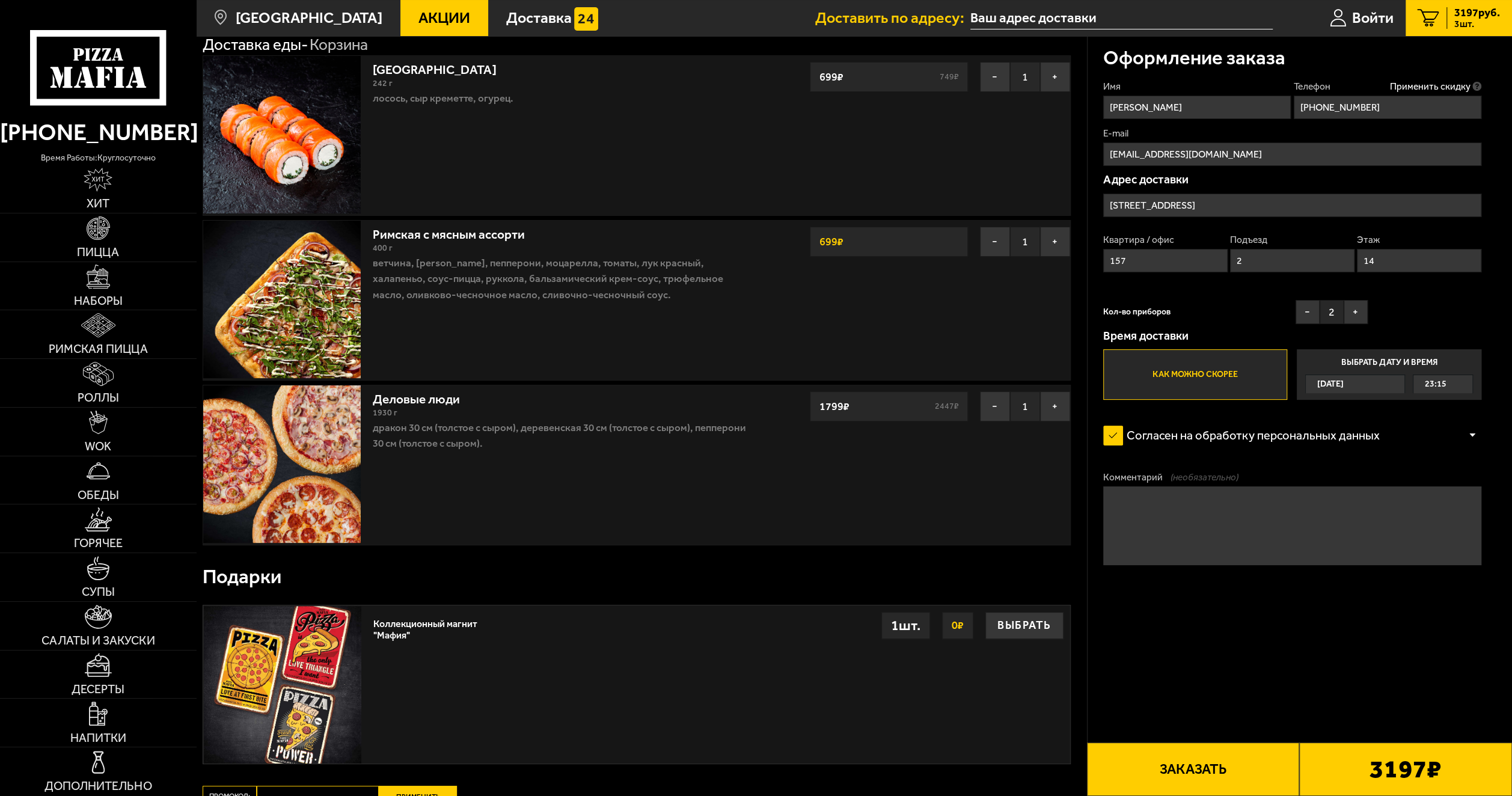
click at [1267, 768] on button "Заказать" at bounding box center [1193, 769] width 213 height 53
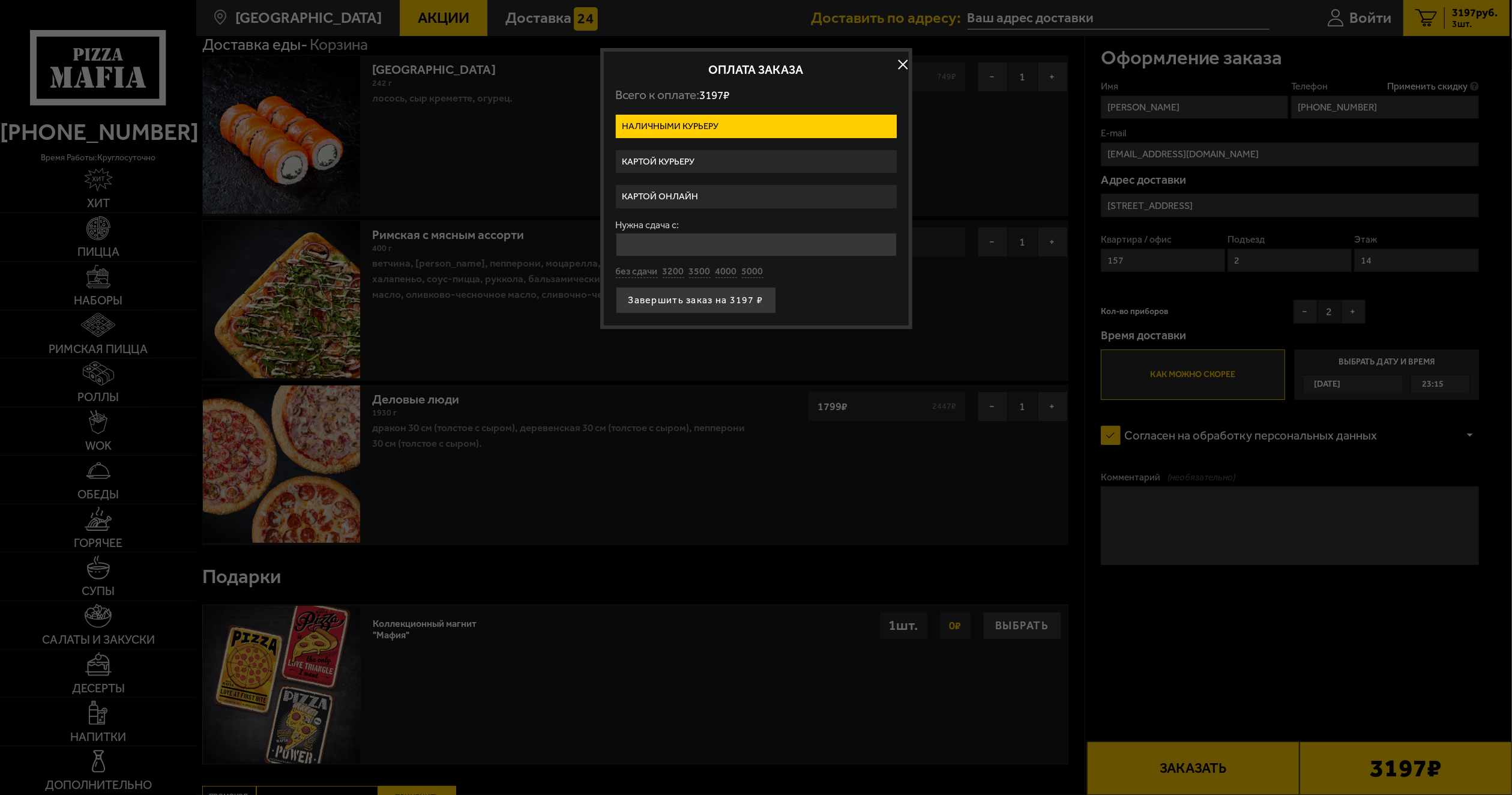
click at [708, 168] on label "Картой курьеру" at bounding box center [756, 162] width 281 height 23
click at [0, 0] on input "Картой курьеру" at bounding box center [0, 0] width 0 height 0
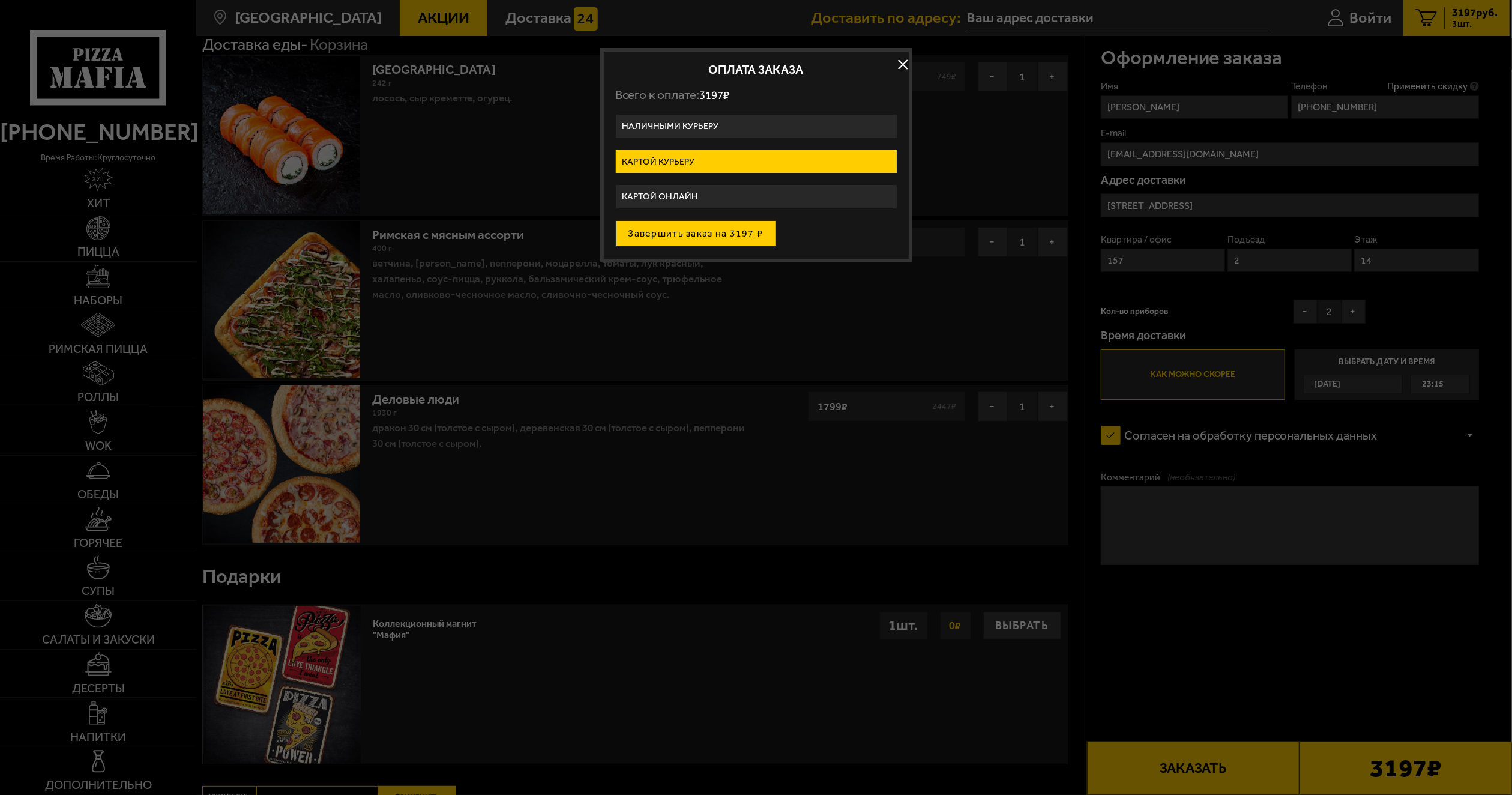
click at [741, 233] on button "Завершить заказ на 3197 ₽" at bounding box center [696, 234] width 160 height 27
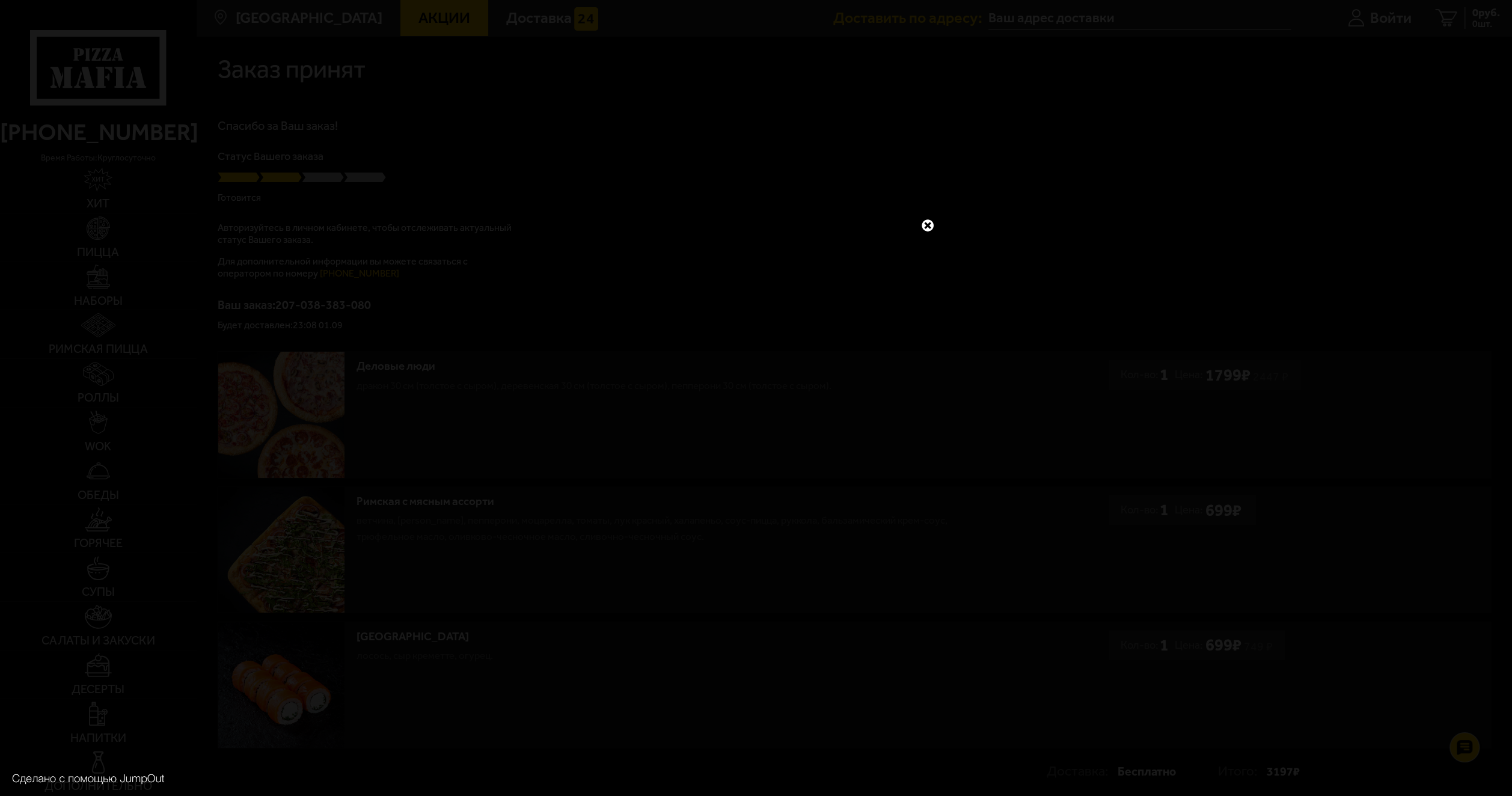
click at [933, 218] on link at bounding box center [927, 226] width 16 height 16
